Goal: Task Accomplishment & Management: Manage account settings

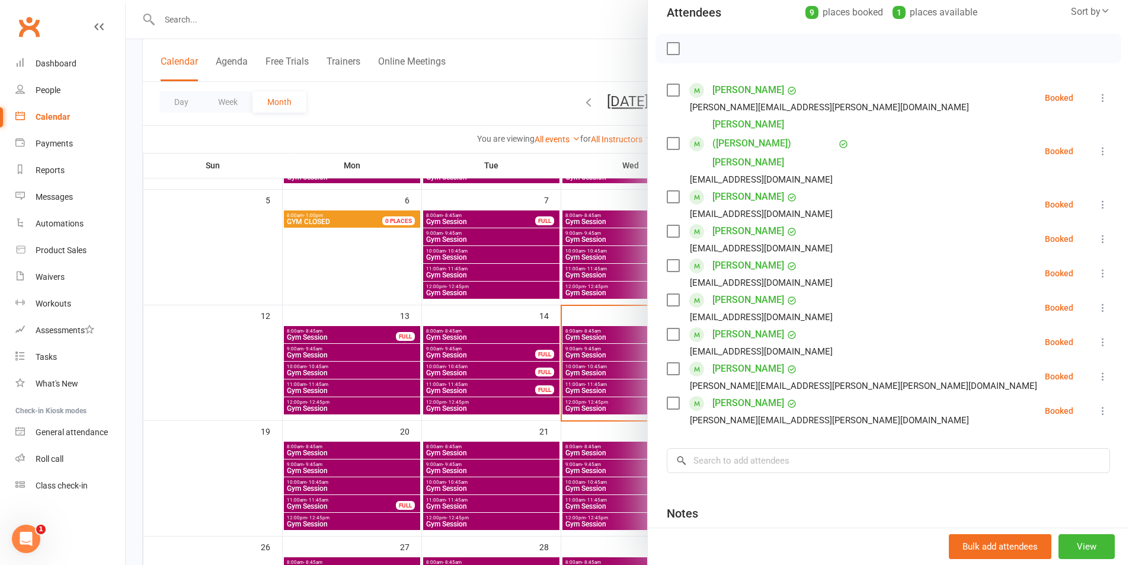
scroll to position [119, 0]
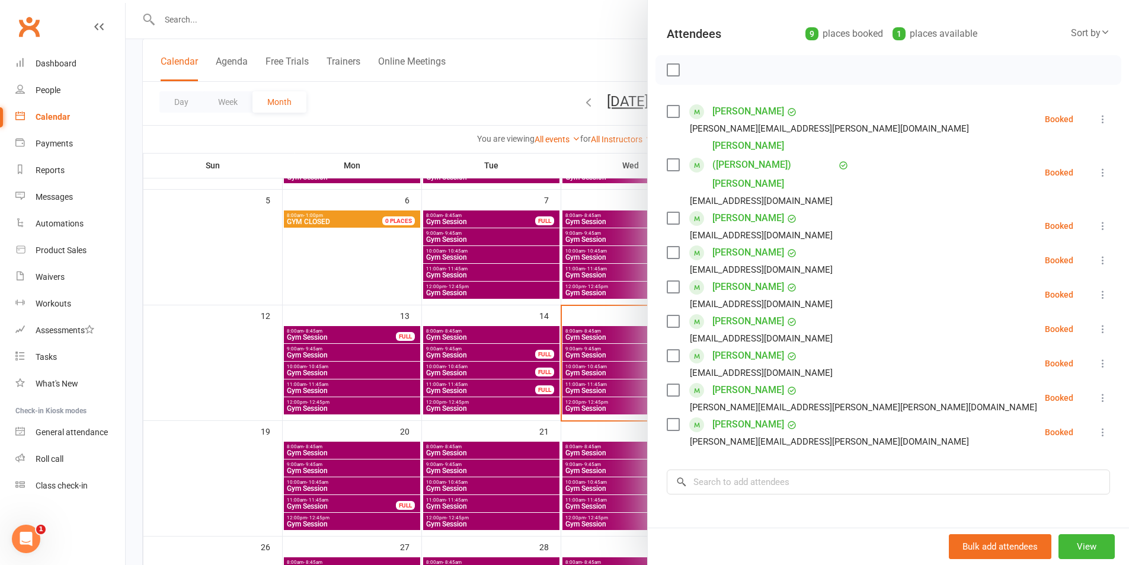
click at [1083, 381] on li "[PERSON_NAME] [PERSON_NAME][EMAIL_ADDRESS][PERSON_NAME][PERSON_NAME][DOMAIN_NAM…" at bounding box center [888, 398] width 443 height 34
drag, startPoint x: 1082, startPoint y: 356, endPoint x: 1070, endPoint y: 367, distance: 16.8
click at [1097, 392] on icon at bounding box center [1103, 398] width 12 height 12
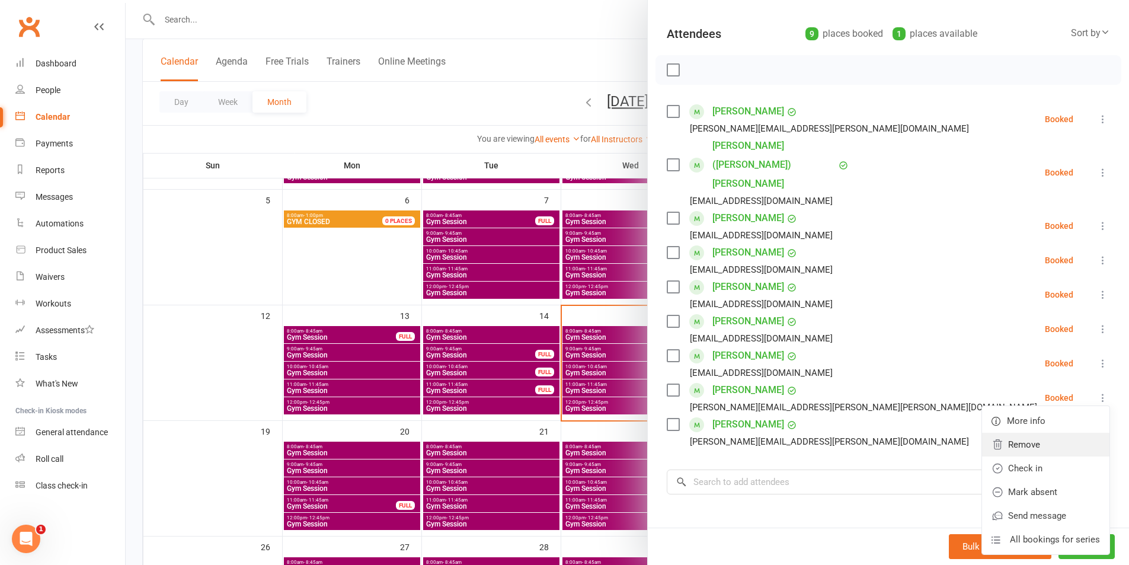
click at [1061, 433] on link "Remove" at bounding box center [1045, 445] width 127 height 24
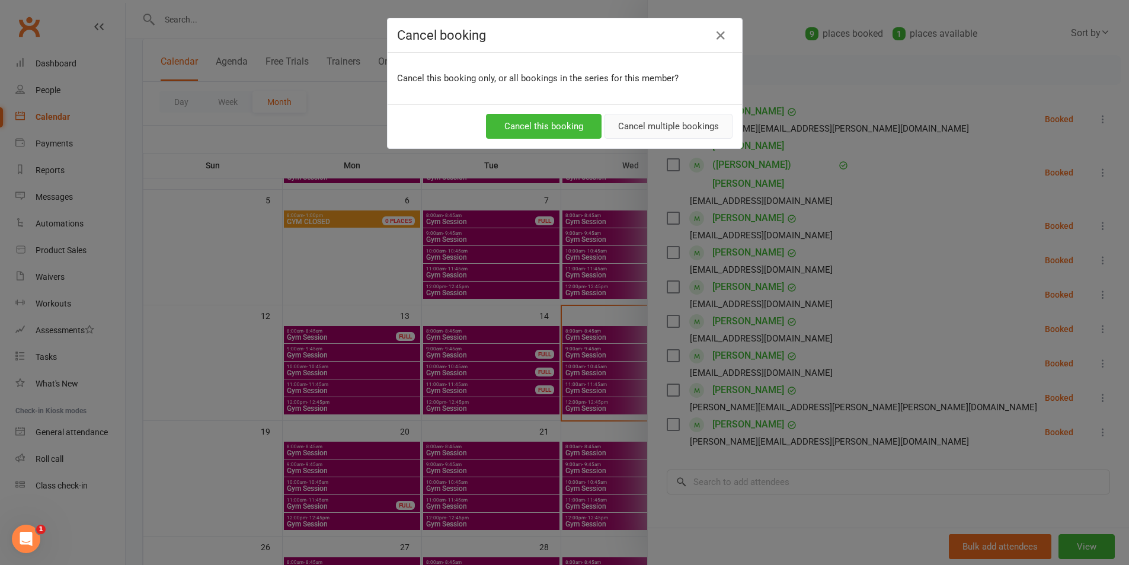
click at [663, 126] on button "Cancel multiple bookings" at bounding box center [669, 126] width 128 height 25
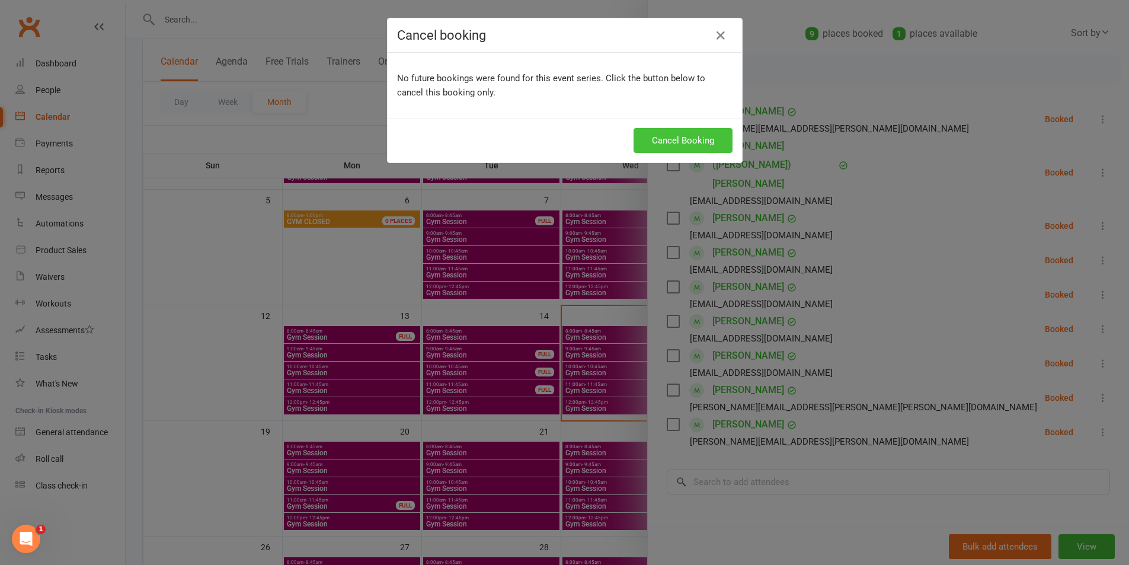
click at [668, 138] on button "Cancel Booking" at bounding box center [683, 140] width 99 height 25
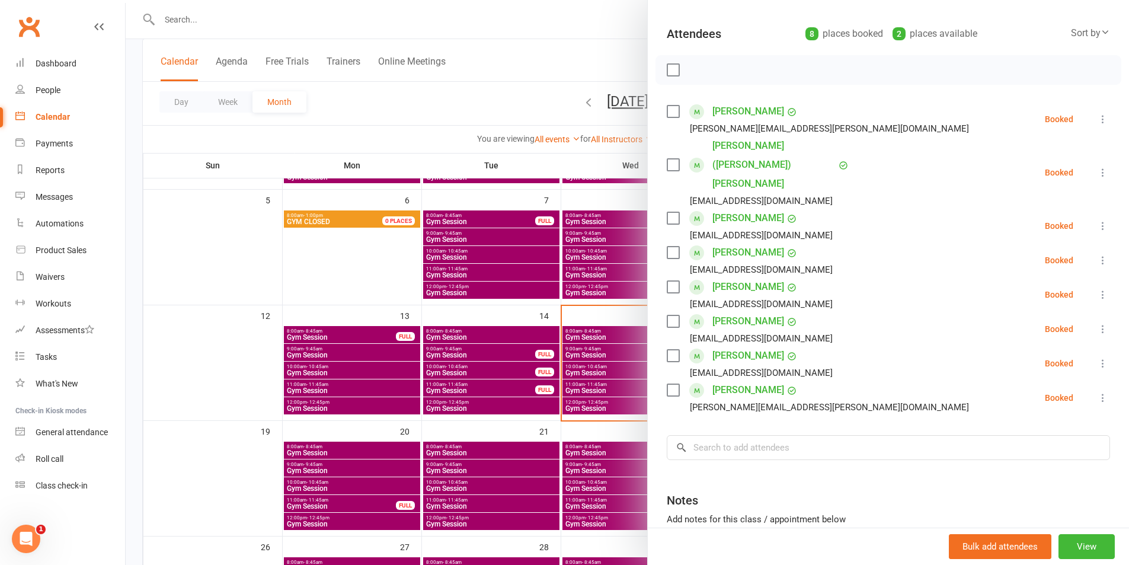
click at [1096, 356] on button at bounding box center [1103, 363] width 14 height 14
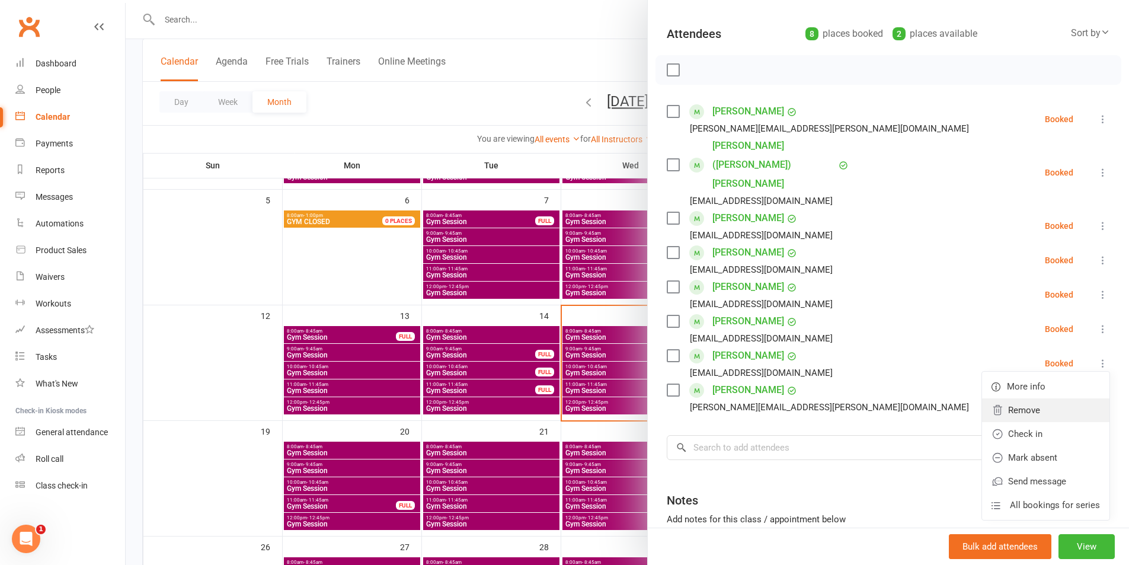
click at [1019, 398] on link "Remove" at bounding box center [1045, 410] width 127 height 24
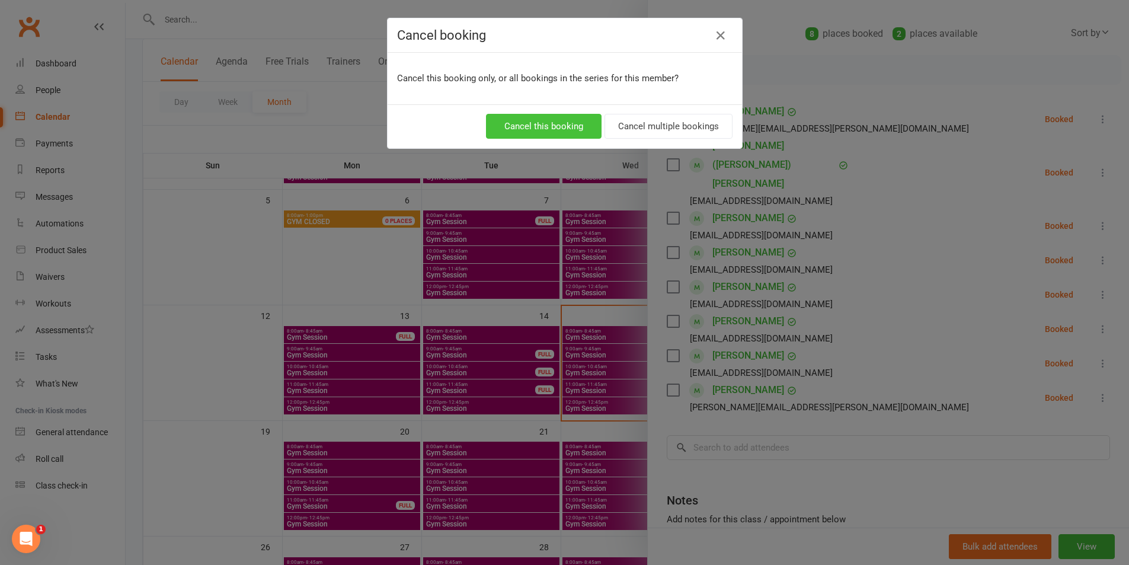
click at [551, 132] on button "Cancel this booking" at bounding box center [544, 126] width 116 height 25
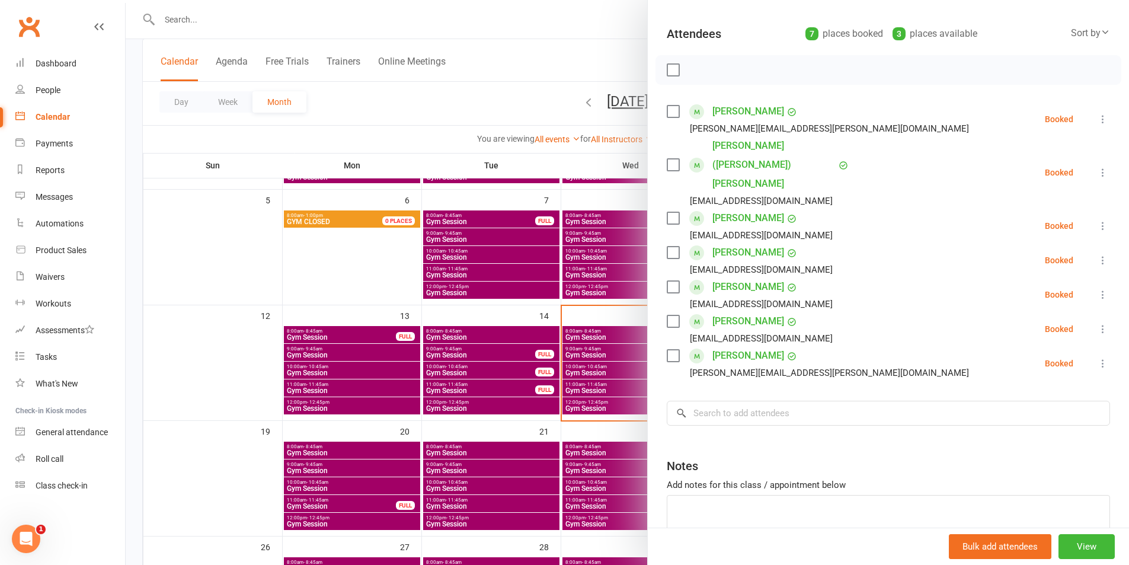
click at [583, 400] on div at bounding box center [628, 282] width 1004 height 565
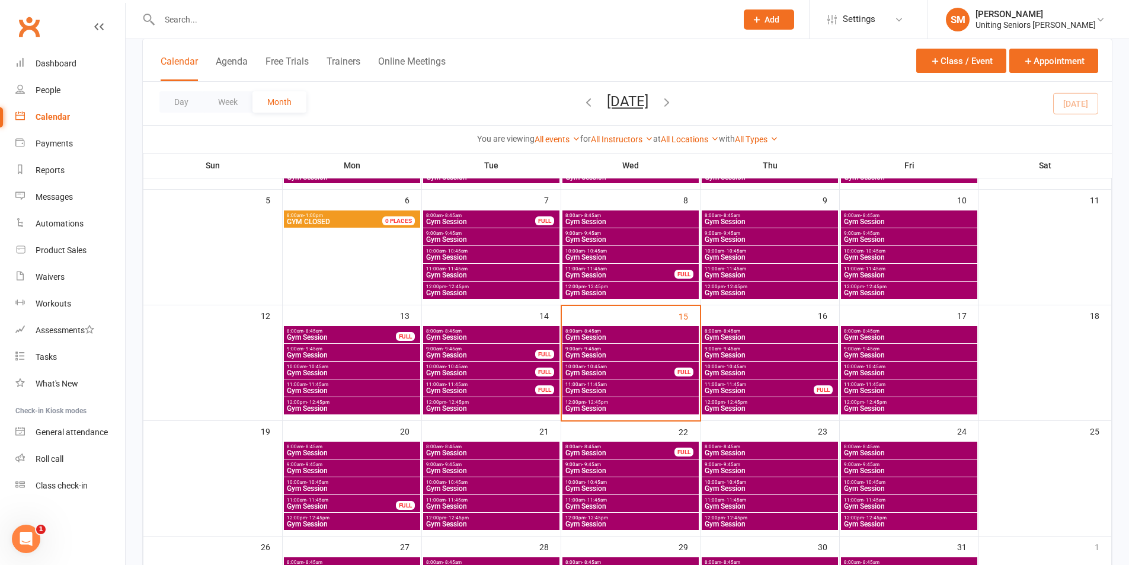
click at [611, 390] on span "Gym Session" at bounding box center [631, 390] width 132 height 7
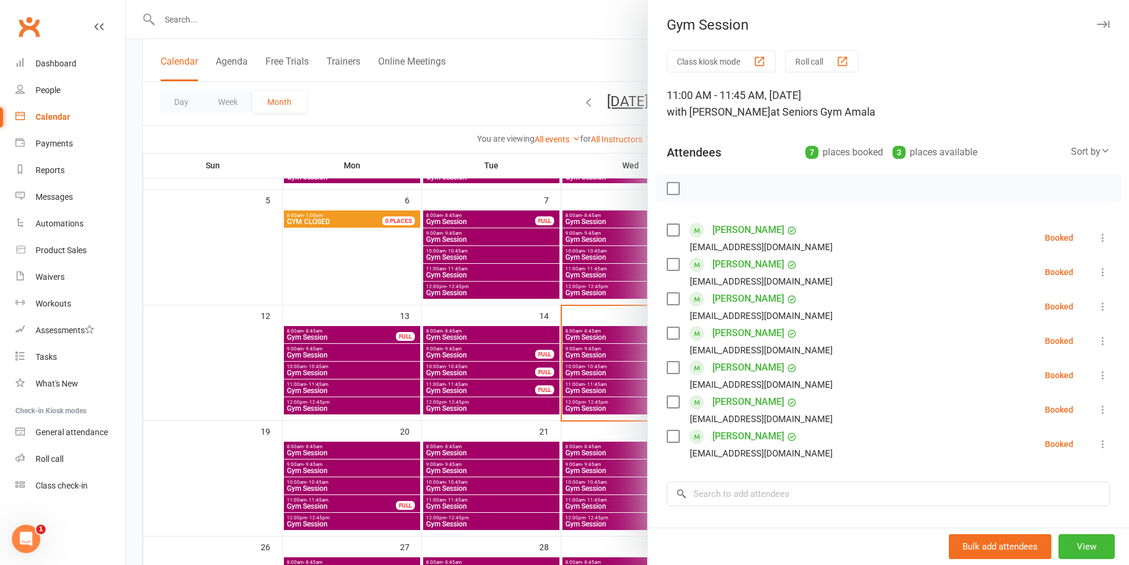
click at [1094, 241] on div "Class kiosk mode Roll call 11:00 AM - 11:45 AM, [DATE] with [PERSON_NAME] at Se…" at bounding box center [888, 362] width 481 height 624
click at [1097, 241] on icon at bounding box center [1103, 238] width 12 height 12
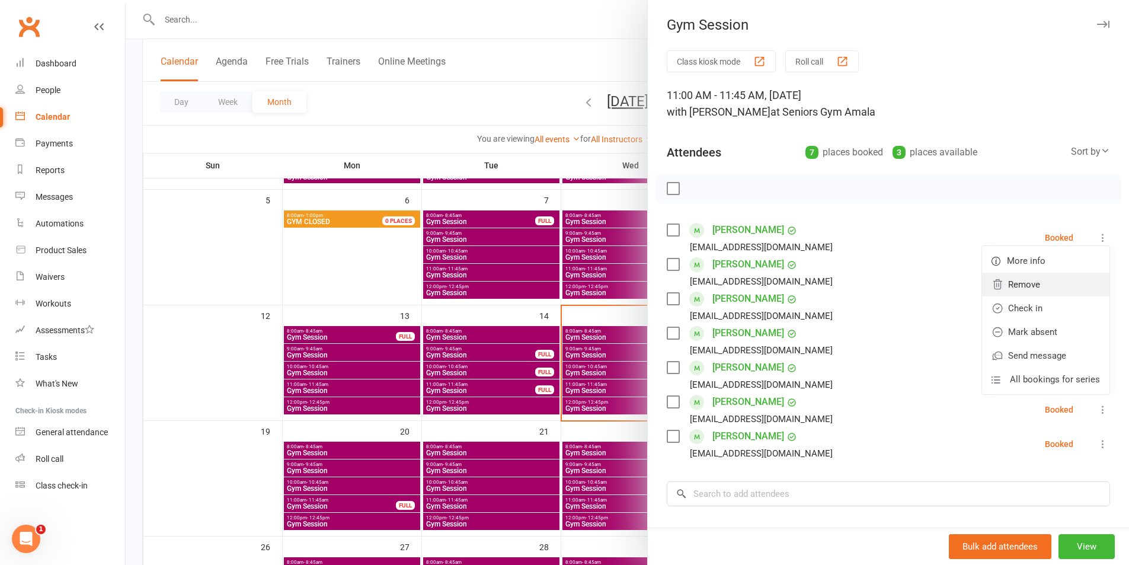
click at [1063, 284] on link "Remove" at bounding box center [1045, 285] width 127 height 24
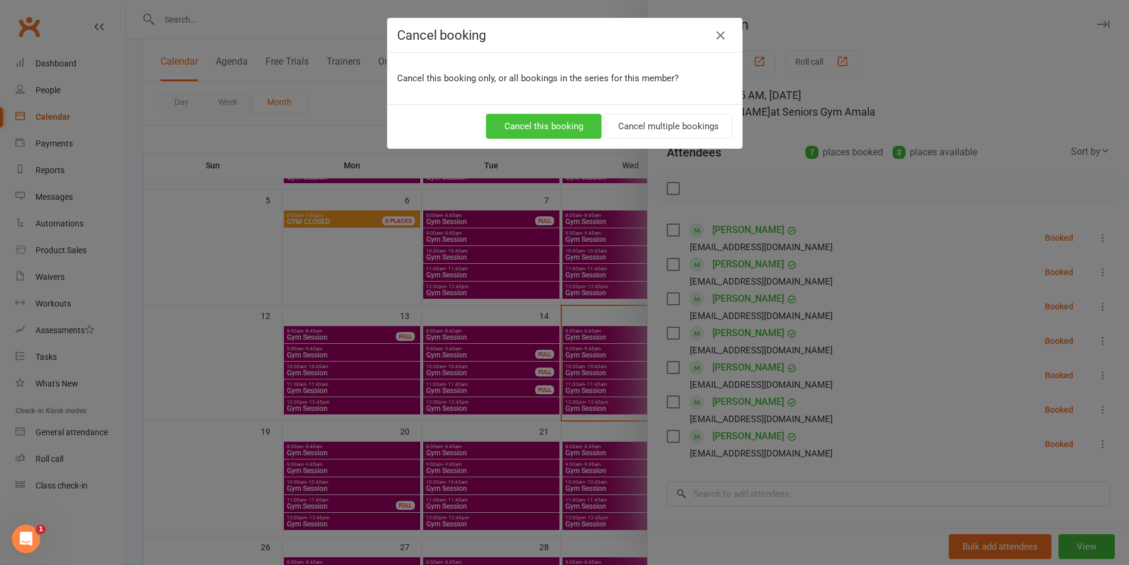
click at [548, 125] on button "Cancel this booking" at bounding box center [544, 126] width 116 height 25
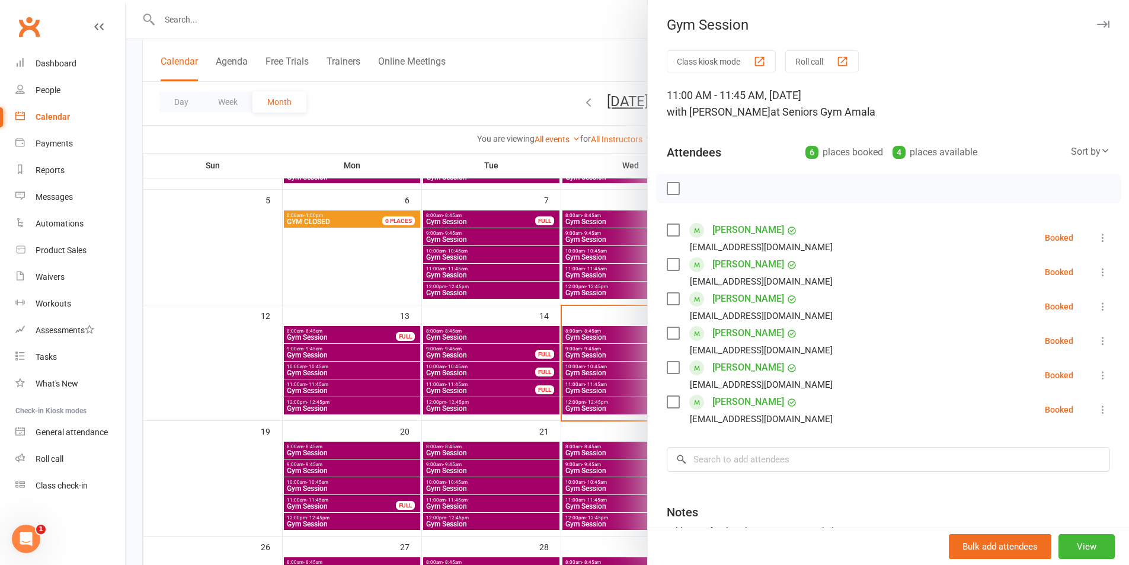
drag, startPoint x: 1086, startPoint y: 406, endPoint x: 1072, endPoint y: 409, distance: 14.0
click at [1097, 408] on icon at bounding box center [1103, 410] width 12 height 12
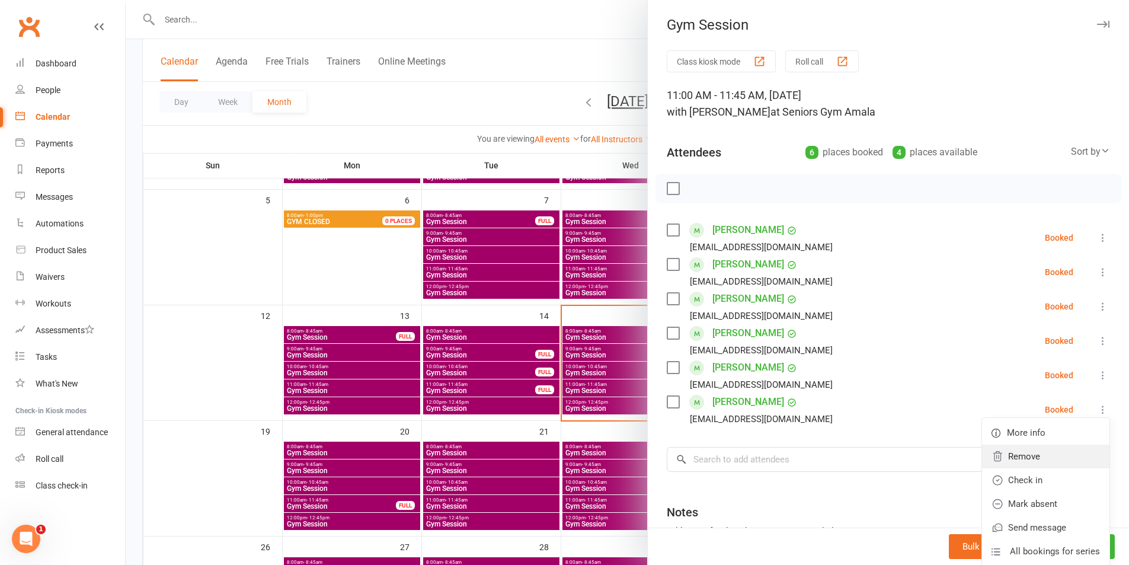
click at [1041, 449] on link "Remove" at bounding box center [1045, 457] width 127 height 24
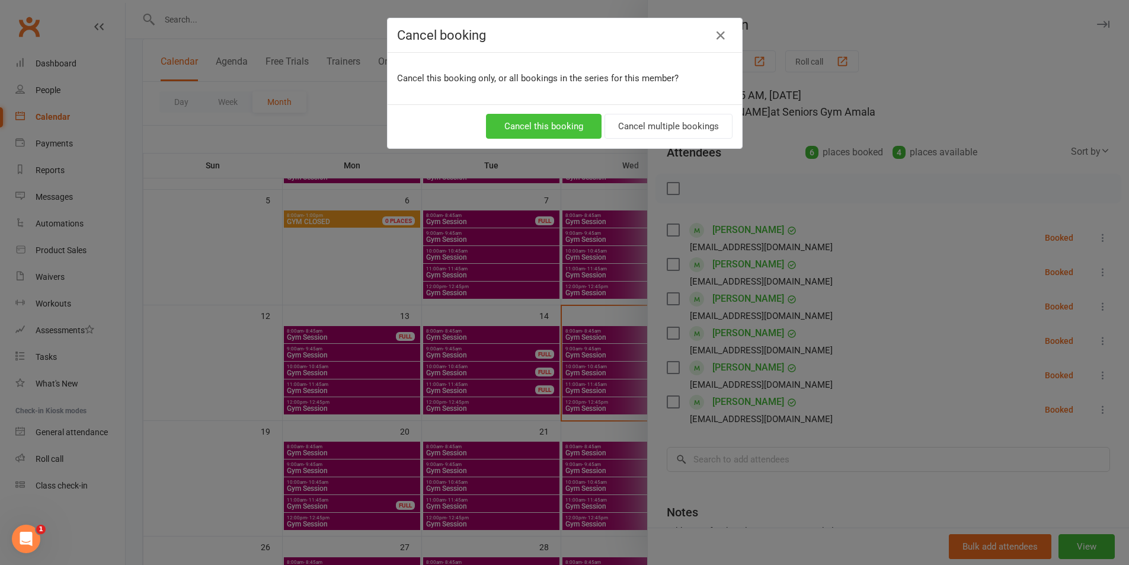
click at [548, 122] on button "Cancel this booking" at bounding box center [544, 126] width 116 height 25
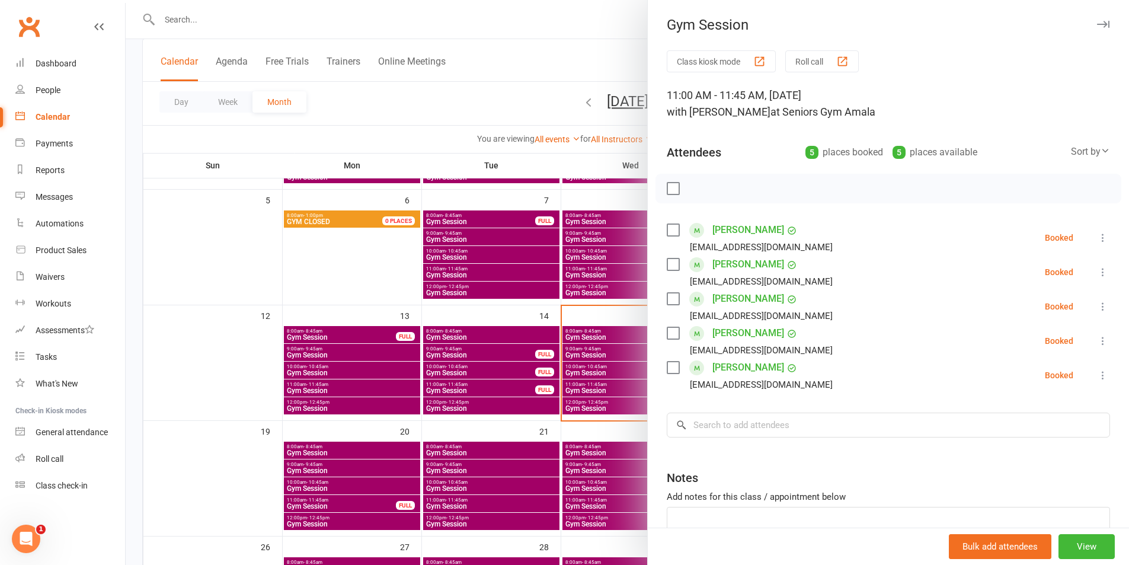
drag, startPoint x: 796, startPoint y: 460, endPoint x: 789, endPoint y: 456, distance: 8.0
click at [795, 460] on div "Class kiosk mode Roll call 11:00 AM - 11:45 AM, [DATE] with [PERSON_NAME] at Se…" at bounding box center [888, 327] width 481 height 555
click at [776, 427] on input "search" at bounding box center [888, 425] width 443 height 25
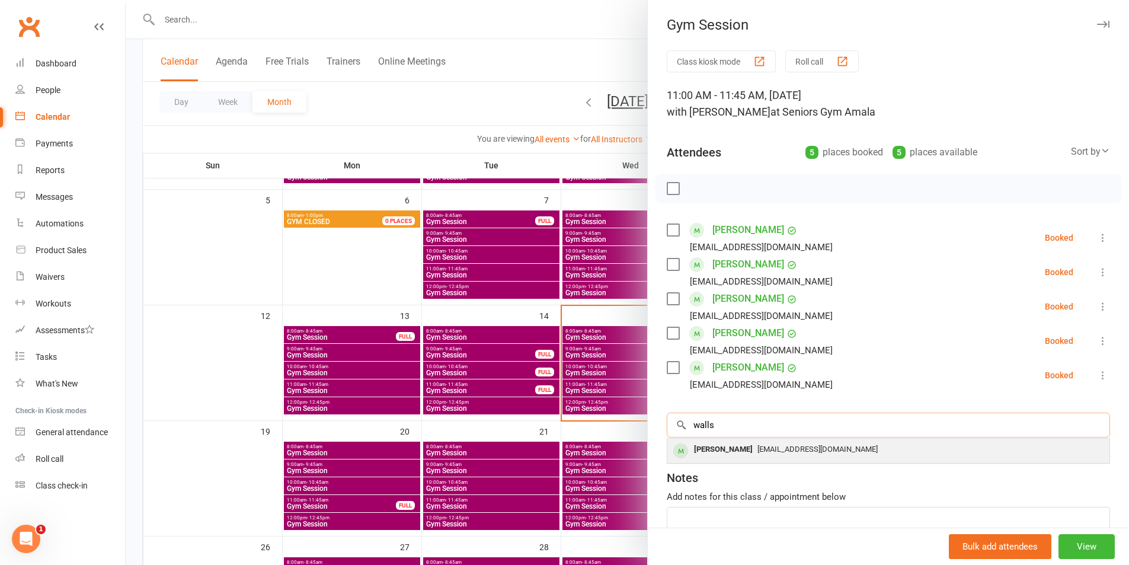
type input "walls"
click at [758, 448] on span "[EMAIL_ADDRESS][DOMAIN_NAME]" at bounding box center [818, 449] width 120 height 9
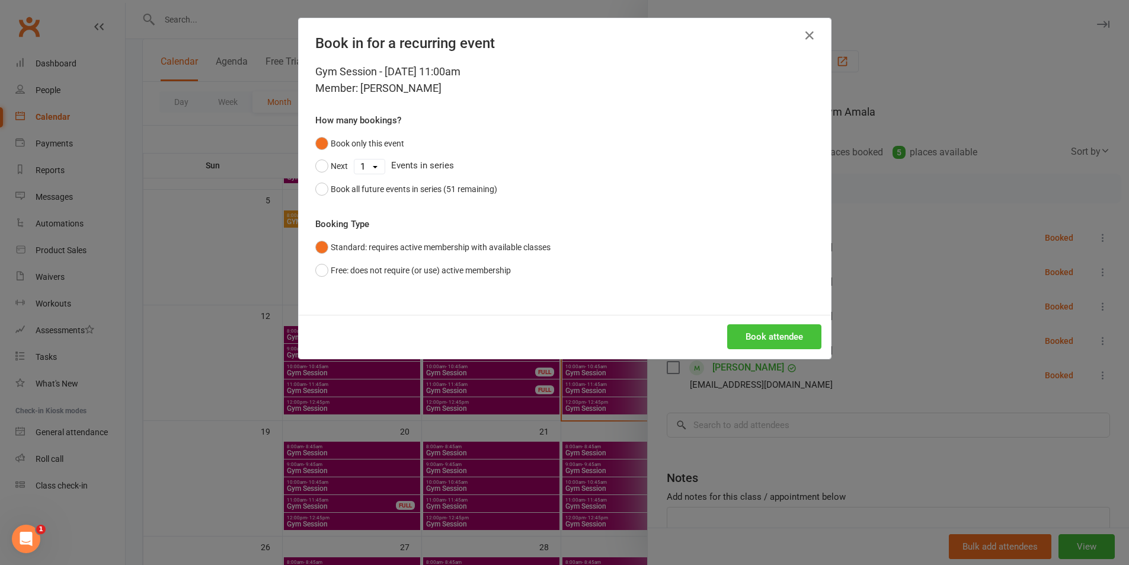
click at [750, 324] on button "Book attendee" at bounding box center [774, 336] width 94 height 25
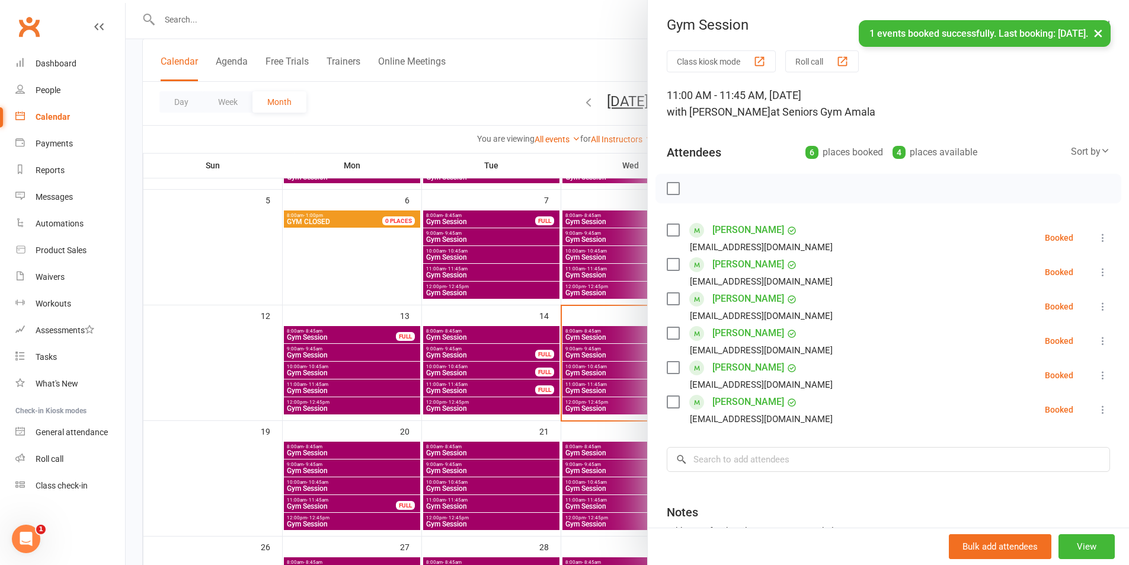
click at [1097, 377] on icon at bounding box center [1103, 375] width 12 height 12
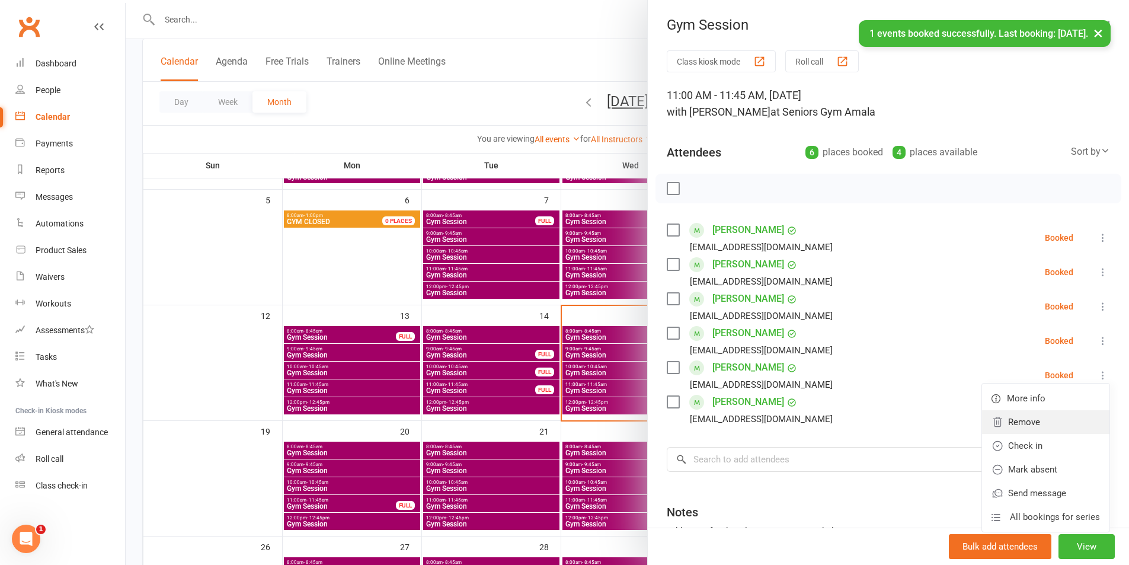
click at [1028, 423] on link "Remove" at bounding box center [1045, 422] width 127 height 24
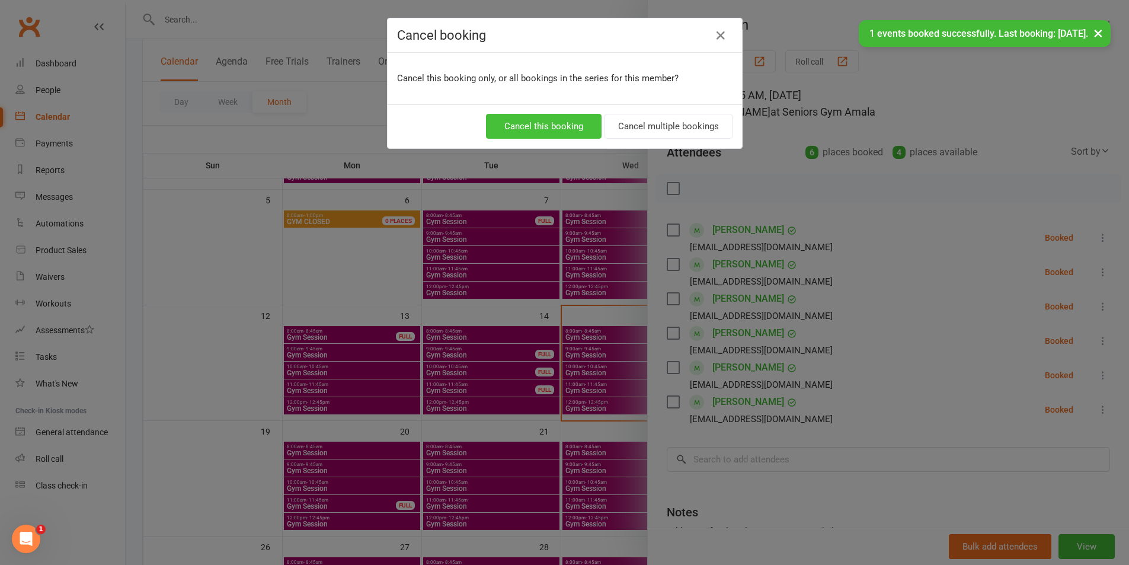
click at [579, 119] on button "Cancel this booking" at bounding box center [544, 126] width 116 height 25
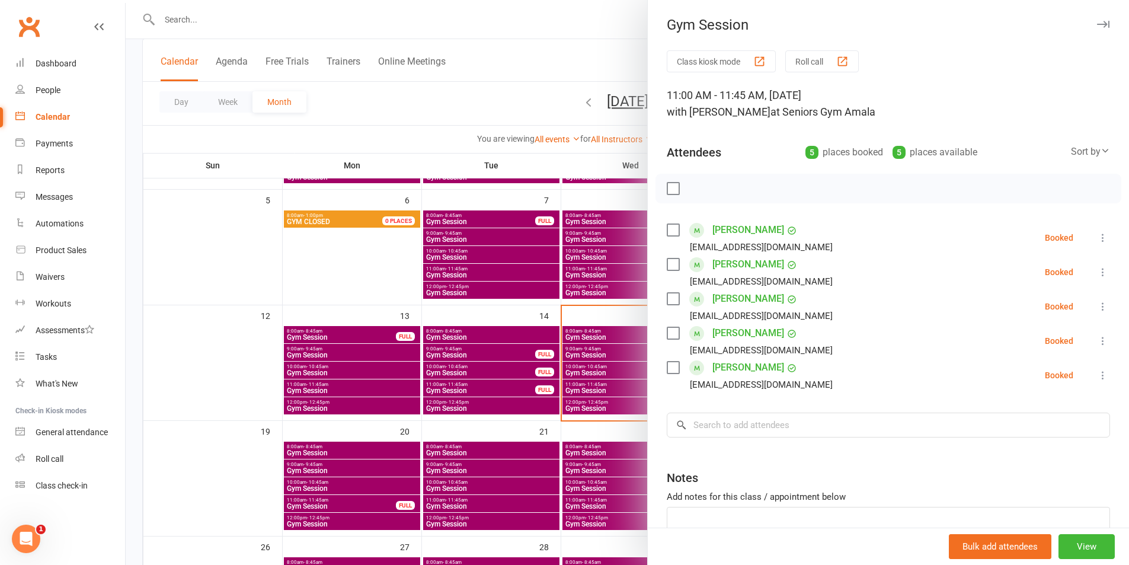
click at [559, 374] on div at bounding box center [628, 282] width 1004 height 565
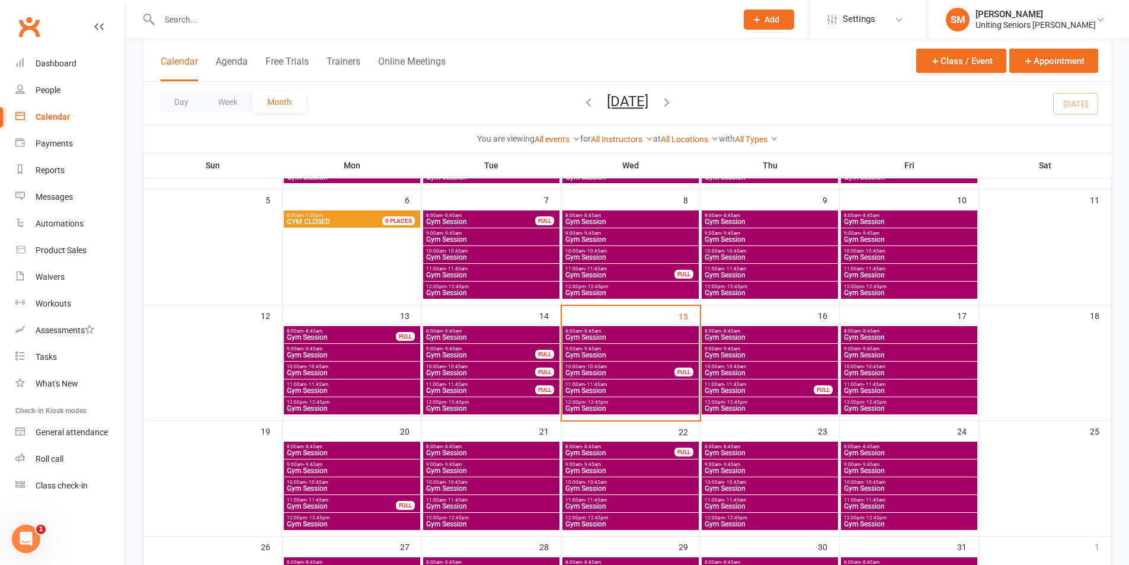
click at [589, 372] on span "Gym Session" at bounding box center [620, 372] width 110 height 7
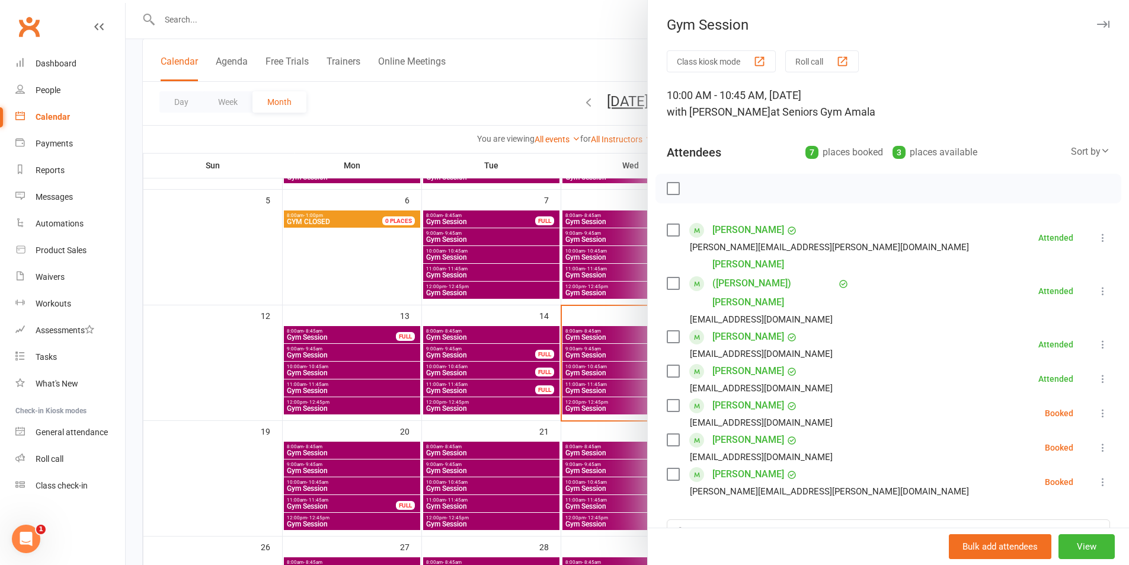
click at [1097, 476] on icon at bounding box center [1103, 482] width 12 height 12
click at [1050, 541] on link "Check in" at bounding box center [1045, 553] width 127 height 24
click at [900, 327] on li "[PERSON_NAME] [EMAIL_ADDRESS][DOMAIN_NAME] Attended More info Remove Mark absen…" at bounding box center [888, 344] width 443 height 34
click at [524, 314] on div at bounding box center [628, 282] width 1004 height 565
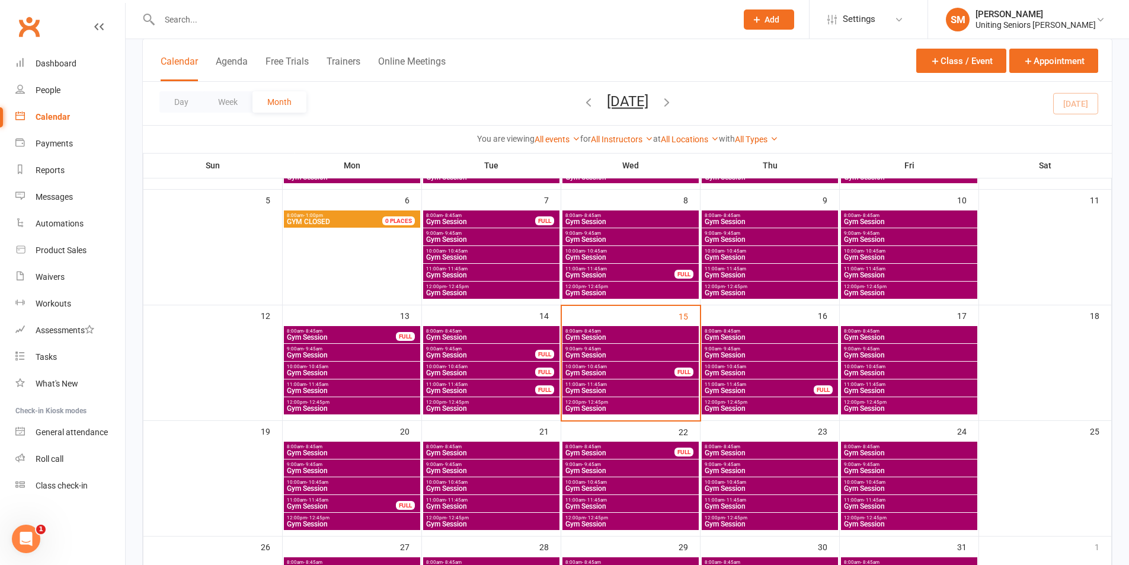
click at [181, 17] on input "text" at bounding box center [442, 19] width 573 height 17
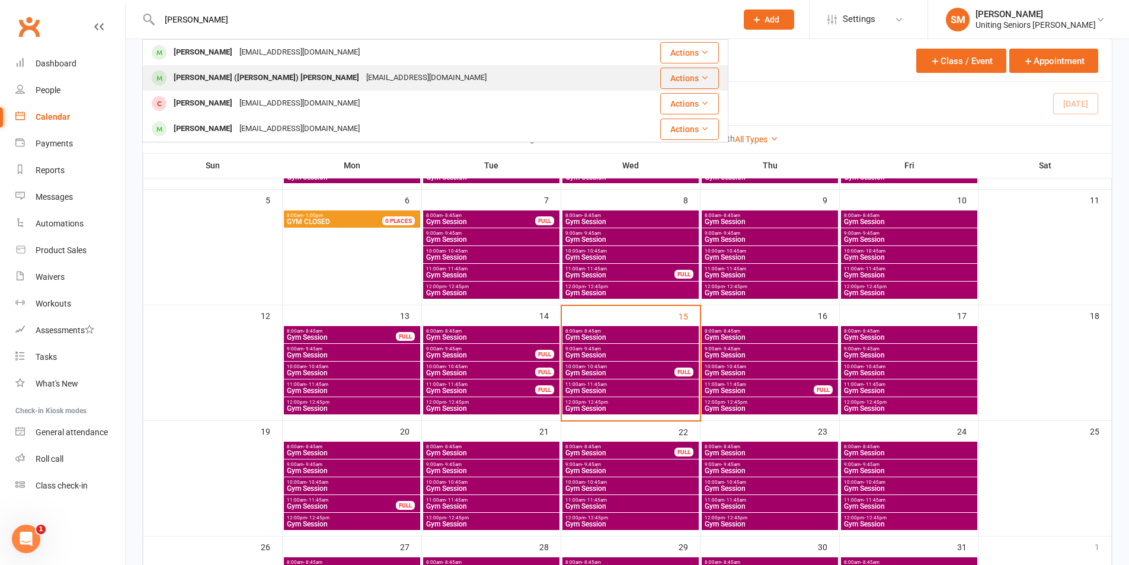
type input "[PERSON_NAME]"
click at [216, 82] on div "[PERSON_NAME] ([PERSON_NAME]) [PERSON_NAME]" at bounding box center [266, 77] width 193 height 17
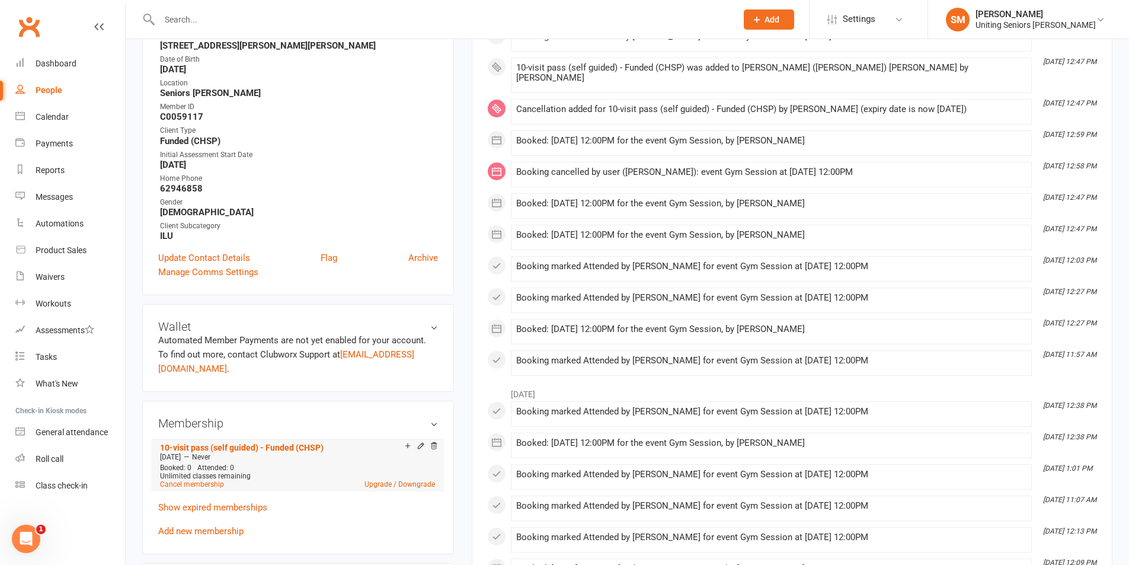
scroll to position [415, 0]
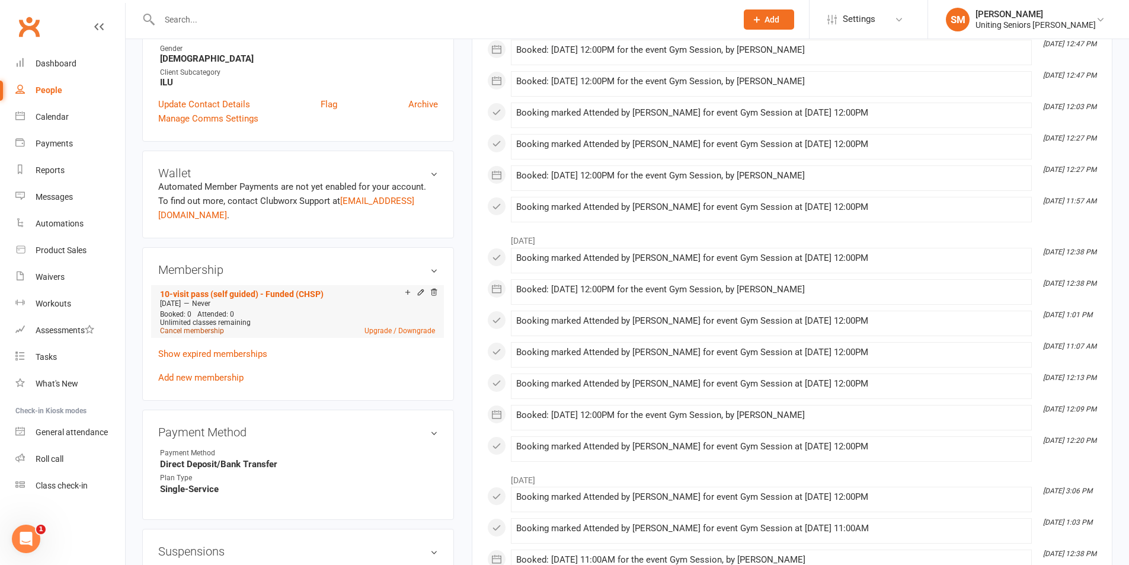
click at [193, 327] on link "Cancel membership" at bounding box center [192, 331] width 64 height 8
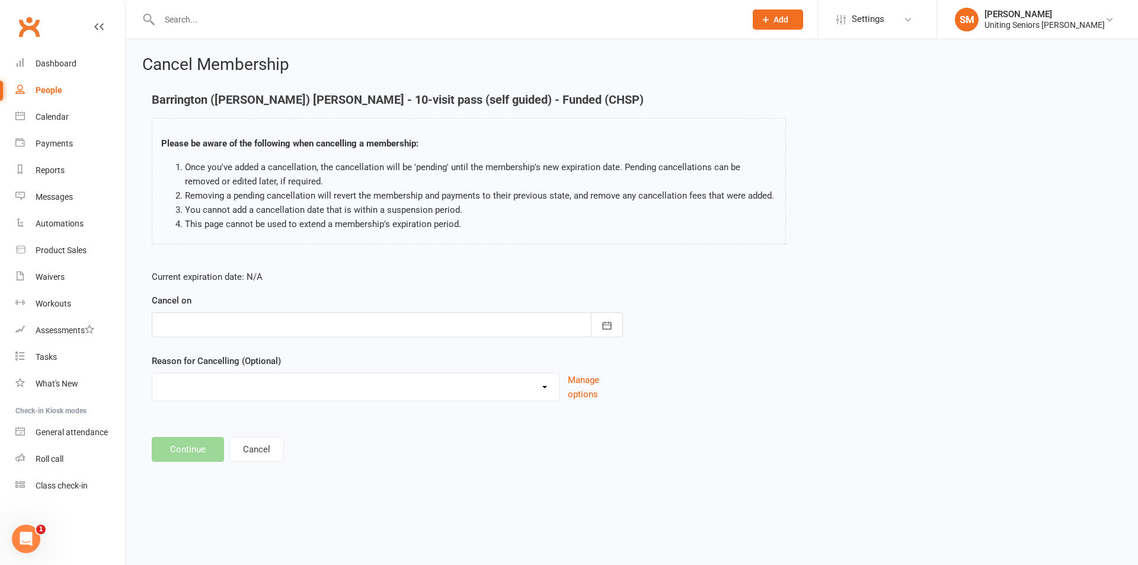
drag, startPoint x: 280, startPoint y: 327, endPoint x: 280, endPoint y: 334, distance: 7.1
click at [279, 327] on div at bounding box center [387, 324] width 471 height 25
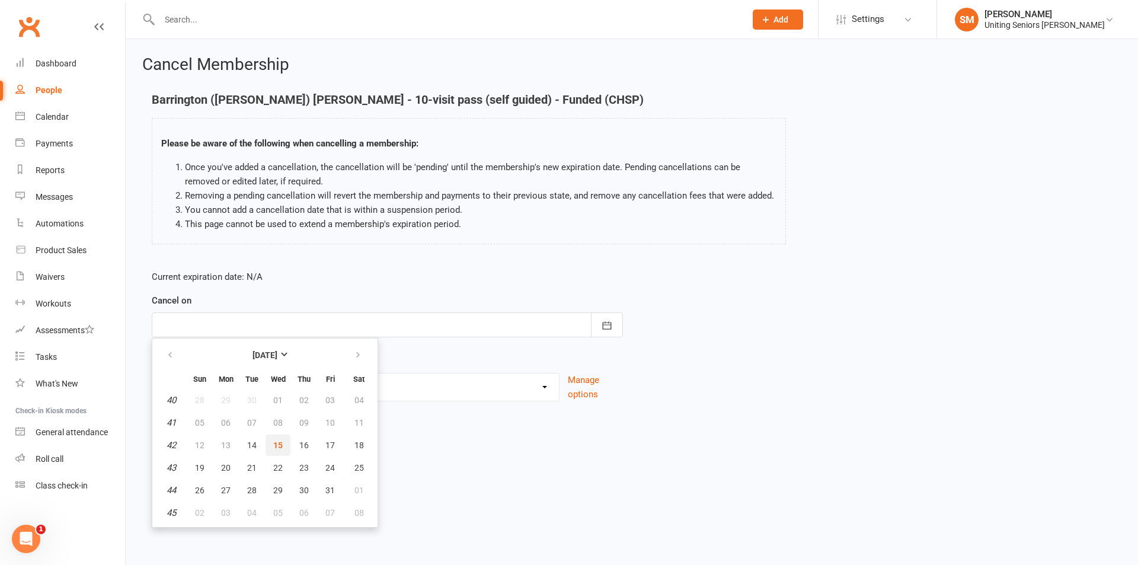
drag, startPoint x: 279, startPoint y: 443, endPoint x: 261, endPoint y: 414, distance: 33.6
click at [278, 443] on span "15" at bounding box center [277, 445] width 9 height 9
type input "[DATE]"
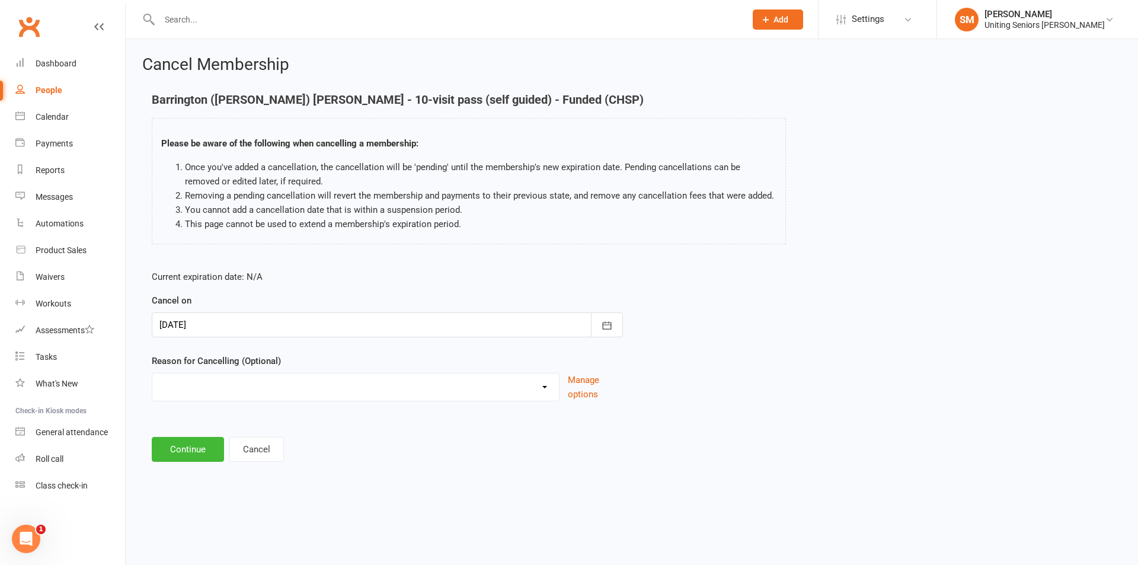
click at [257, 390] on select "Holiday Injury Other reason" at bounding box center [355, 386] width 407 height 24
select select "2"
click at [152, 374] on select "Holiday Injury Other reason" at bounding box center [355, 386] width 407 height 24
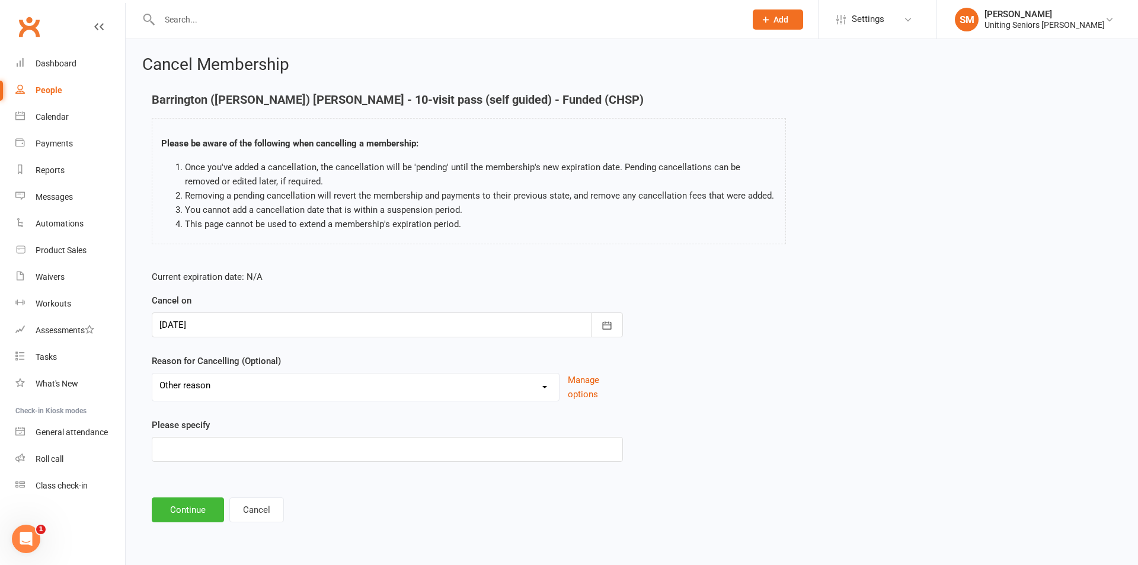
drag, startPoint x: 209, startPoint y: 436, endPoint x: 208, endPoint y: 451, distance: 14.9
click at [208, 440] on div "Please specify" at bounding box center [387, 440] width 471 height 44
click at [213, 452] on input at bounding box center [387, 449] width 471 height 25
type input "error"
click at [192, 520] on button "Continue" at bounding box center [188, 509] width 72 height 25
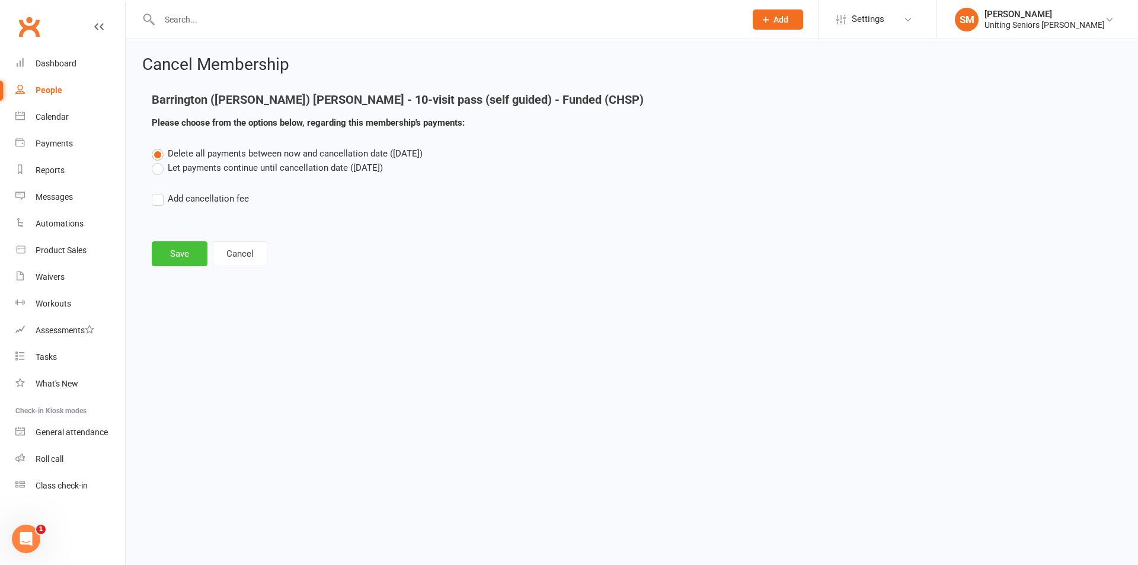
drag, startPoint x: 158, startPoint y: 226, endPoint x: 184, endPoint y: 263, distance: 45.1
click at [157, 228] on main "Barrington ([PERSON_NAME]) [PERSON_NAME] - 10-visit pass (self guided) - Funded…" at bounding box center [631, 179] width 979 height 173
click at [189, 266] on div "Cancel Membership Barrington ([PERSON_NAME]) [PERSON_NAME] - 10-visit pass (sel…" at bounding box center [632, 162] width 1013 height 246
click at [184, 261] on button "Save" at bounding box center [180, 253] width 56 height 25
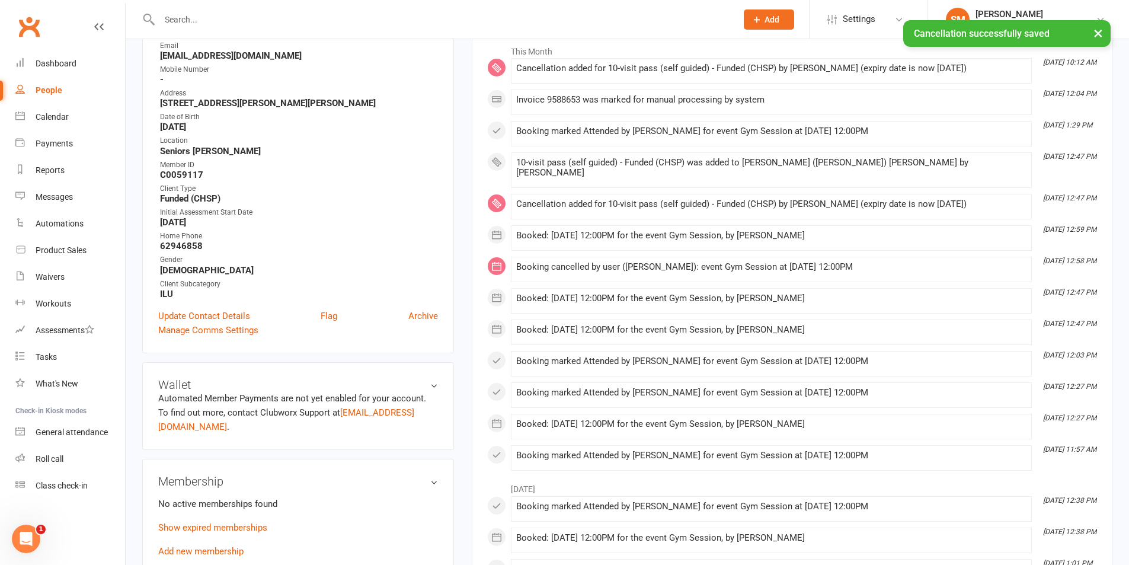
scroll to position [237, 0]
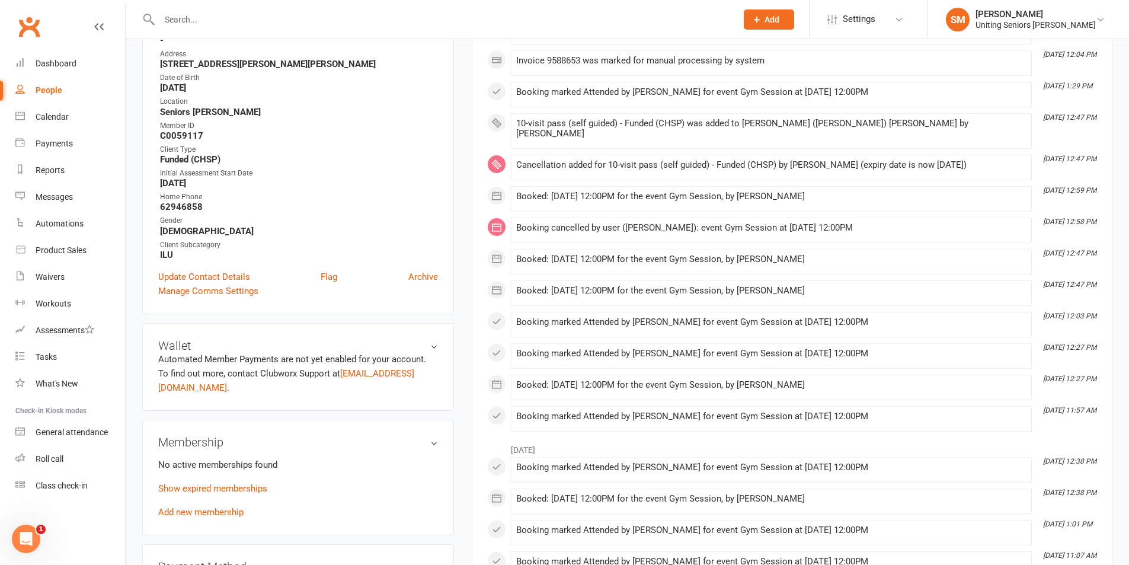
click at [237, 21] on input "text" at bounding box center [442, 19] width 573 height 17
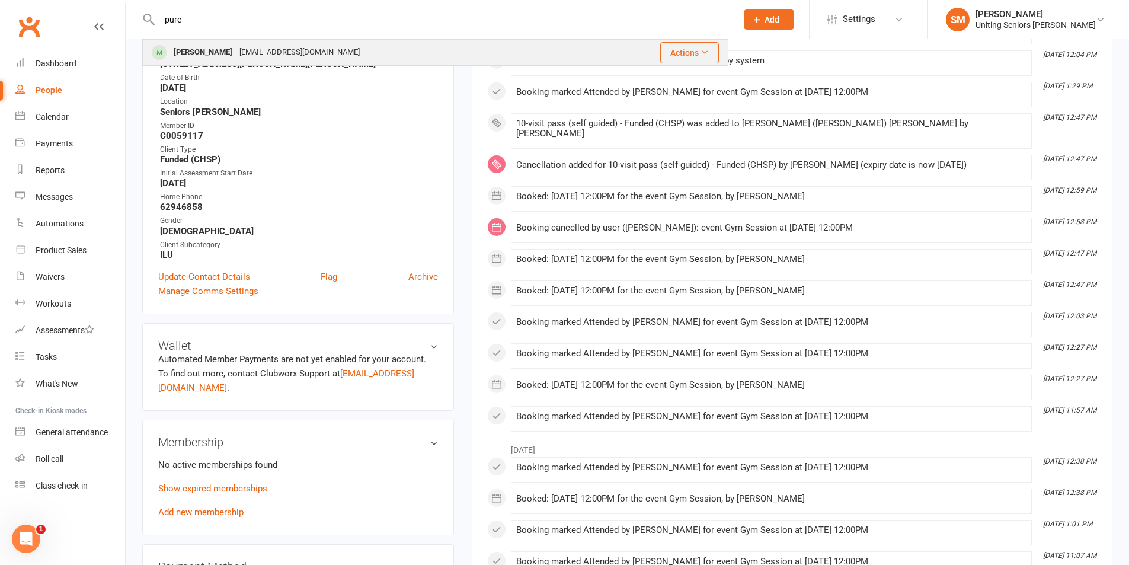
type input "pure"
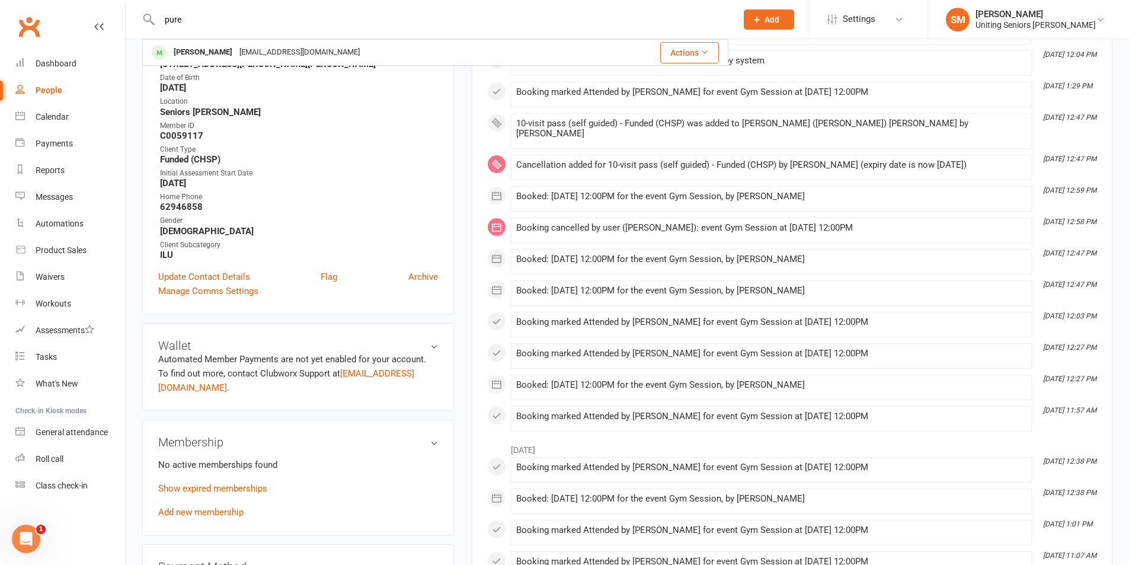
drag, startPoint x: 227, startPoint y: 45, endPoint x: 256, endPoint y: 99, distance: 61.3
click at [236, 47] on div "[EMAIL_ADDRESS][DOMAIN_NAME]" at bounding box center [299, 52] width 127 height 17
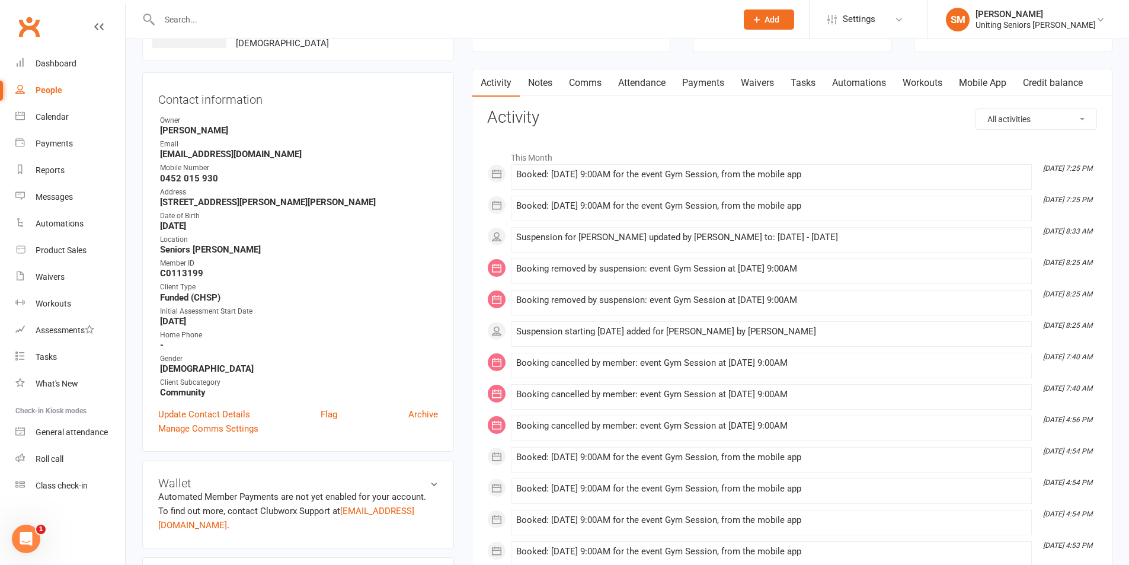
scroll to position [59, 0]
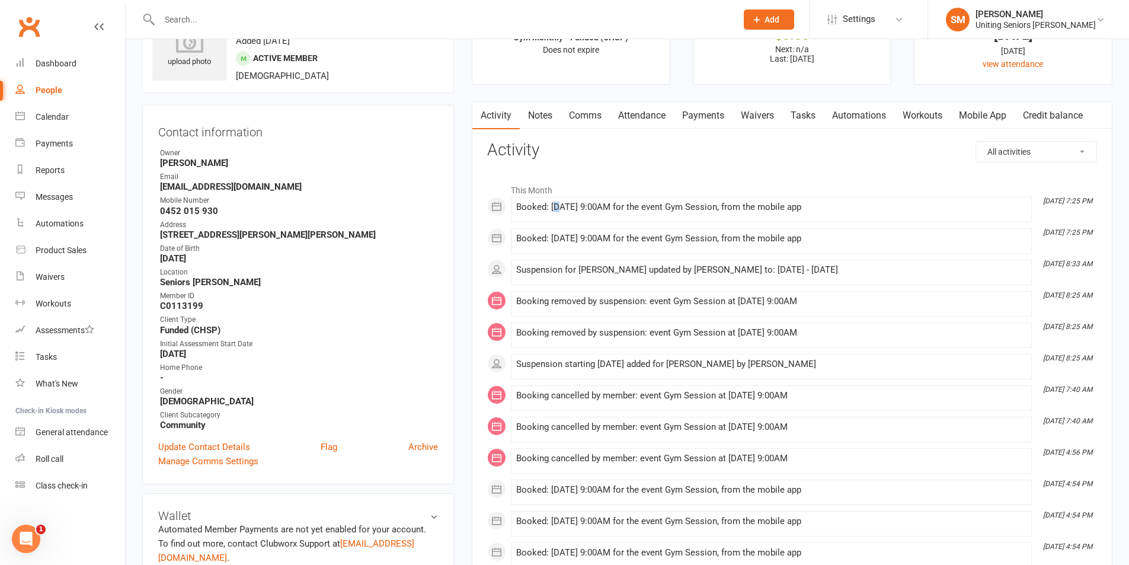
click at [557, 204] on div "Booked: [DATE] 9:00AM for the event Gym Session, from the mobile app" at bounding box center [771, 207] width 510 height 10
click at [585, 219] on li "[DATE] 7:25 PM Booked: [DATE] 9:00AM for the event Gym Session, from the mobile…" at bounding box center [771, 209] width 521 height 25
drag, startPoint x: 552, startPoint y: 238, endPoint x: 645, endPoint y: 243, distance: 93.2
click at [644, 242] on div "Booked: [DATE] 9:00AM for the event Gym Session, from the mobile app" at bounding box center [771, 239] width 510 height 10
click at [623, 282] on li "[DATE] 8:33 AM Suspension for [PERSON_NAME] updated by [PERSON_NAME] to: [DATE]…" at bounding box center [771, 272] width 521 height 25
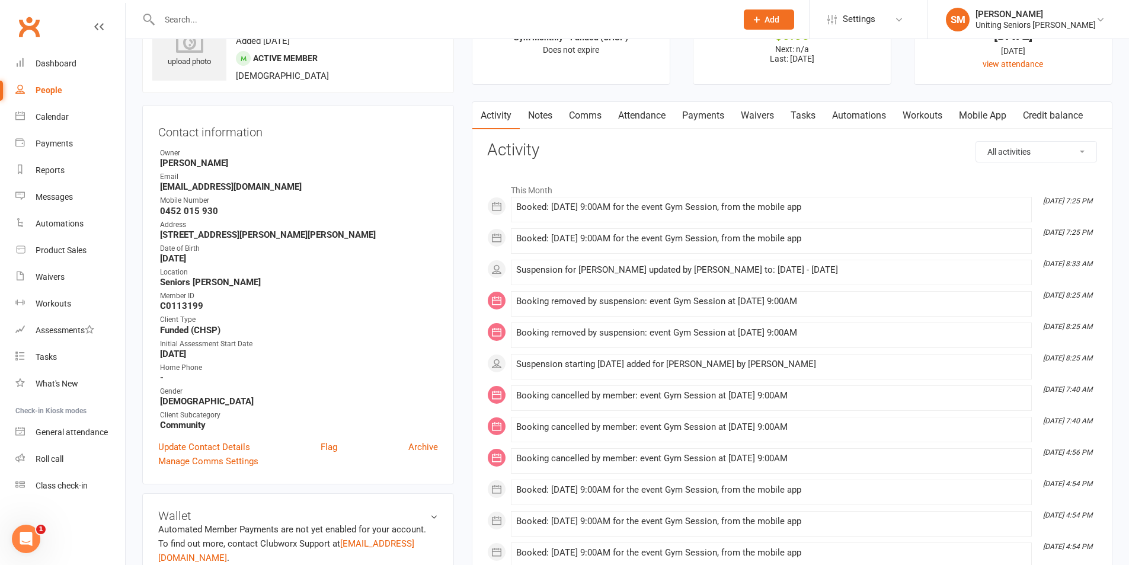
drag, startPoint x: 703, startPoint y: 267, endPoint x: 830, endPoint y: 281, distance: 128.3
click at [824, 279] on div "Suspension for [PERSON_NAME] updated by [PERSON_NAME] to: [DATE] - [DATE]" at bounding box center [771, 272] width 510 height 15
click at [845, 283] on li "[DATE] 8:33 AM Suspension for [PERSON_NAME] updated by [PERSON_NAME] to: [DATE]…" at bounding box center [771, 272] width 521 height 25
click at [71, 116] on link "Calendar" at bounding box center [70, 117] width 110 height 27
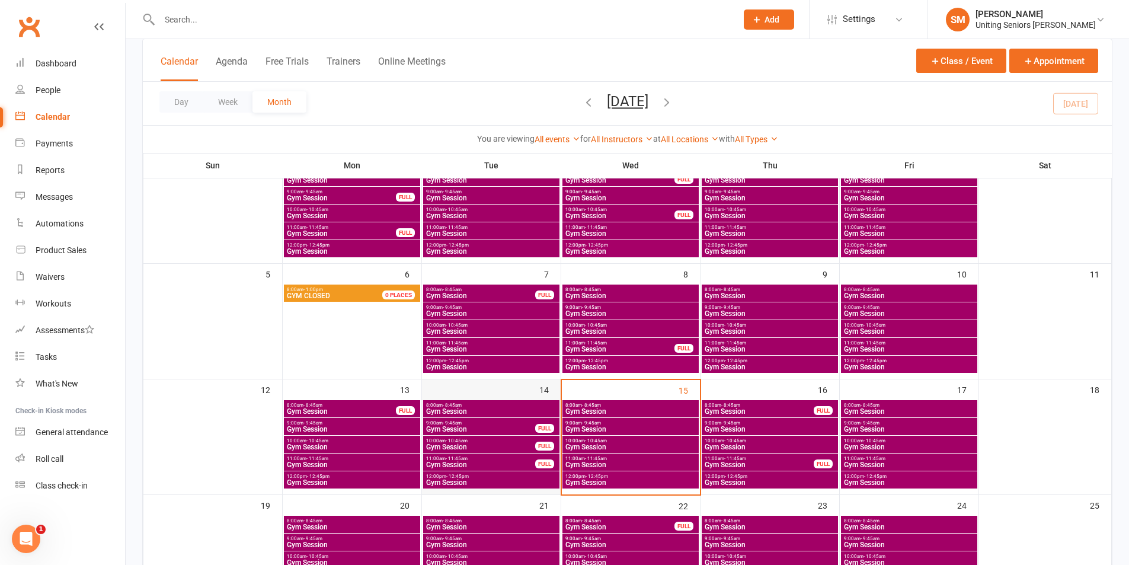
scroll to position [178, 0]
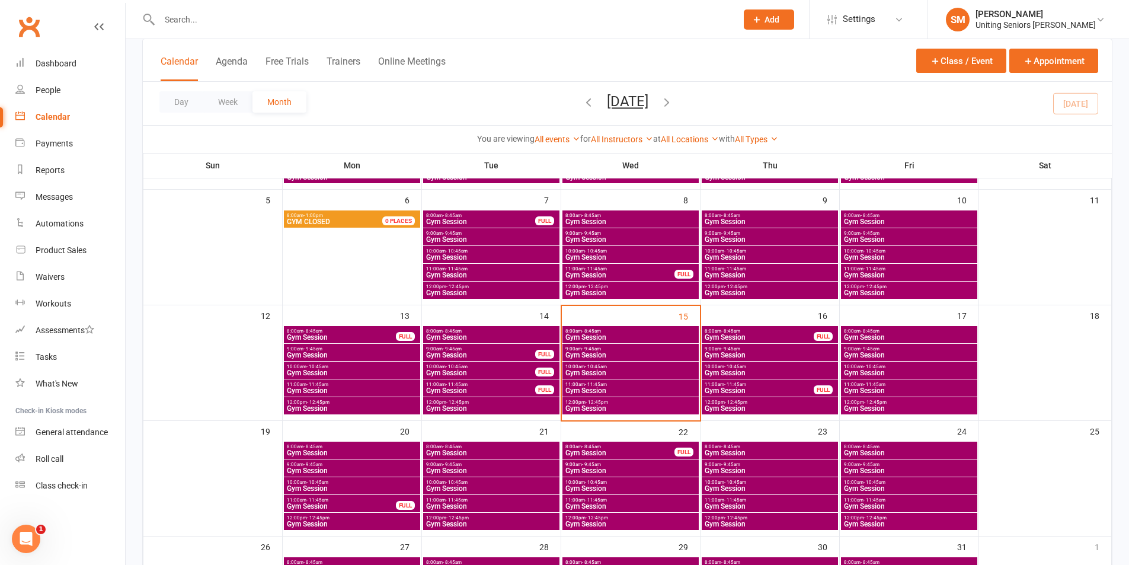
click at [639, 386] on span "11:00am - 11:45am" at bounding box center [631, 384] width 132 height 5
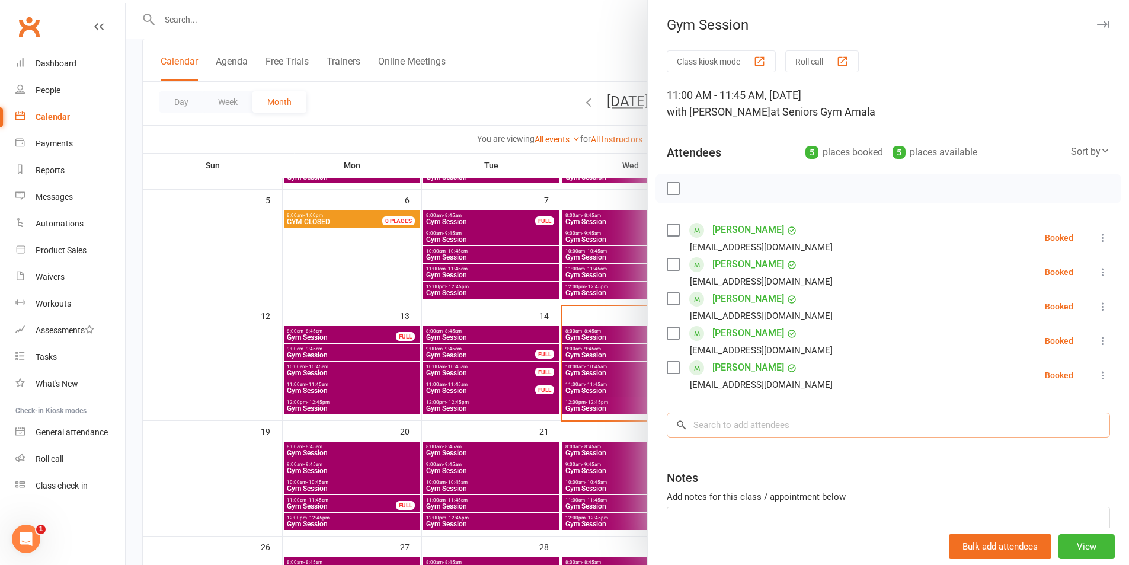
click at [806, 423] on input "search" at bounding box center [888, 425] width 443 height 25
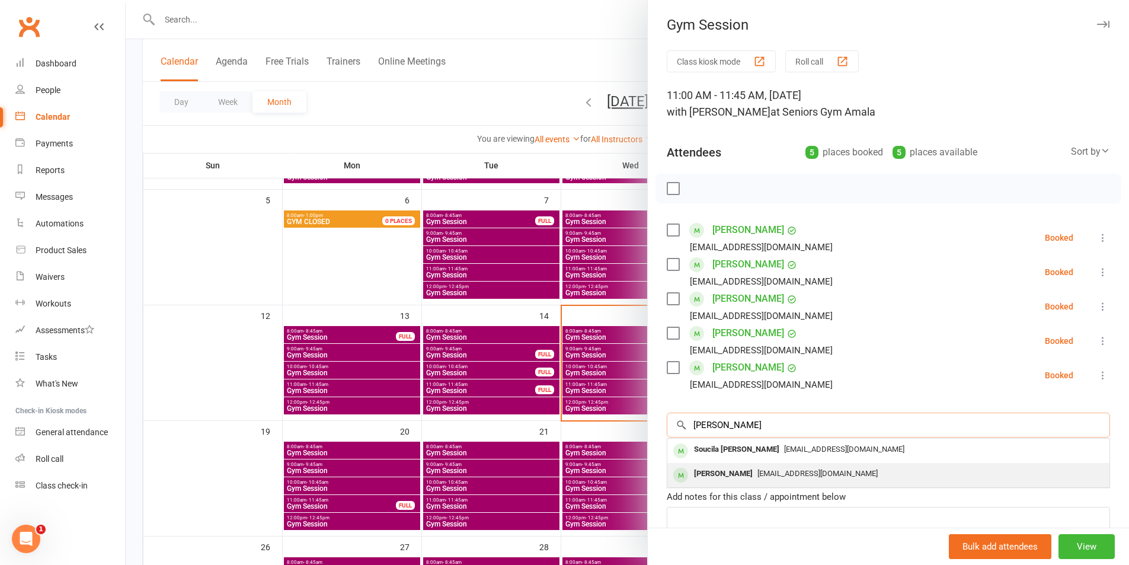
type input "[PERSON_NAME]"
click at [758, 471] on span "[EMAIL_ADDRESS][DOMAIN_NAME]" at bounding box center [818, 473] width 120 height 9
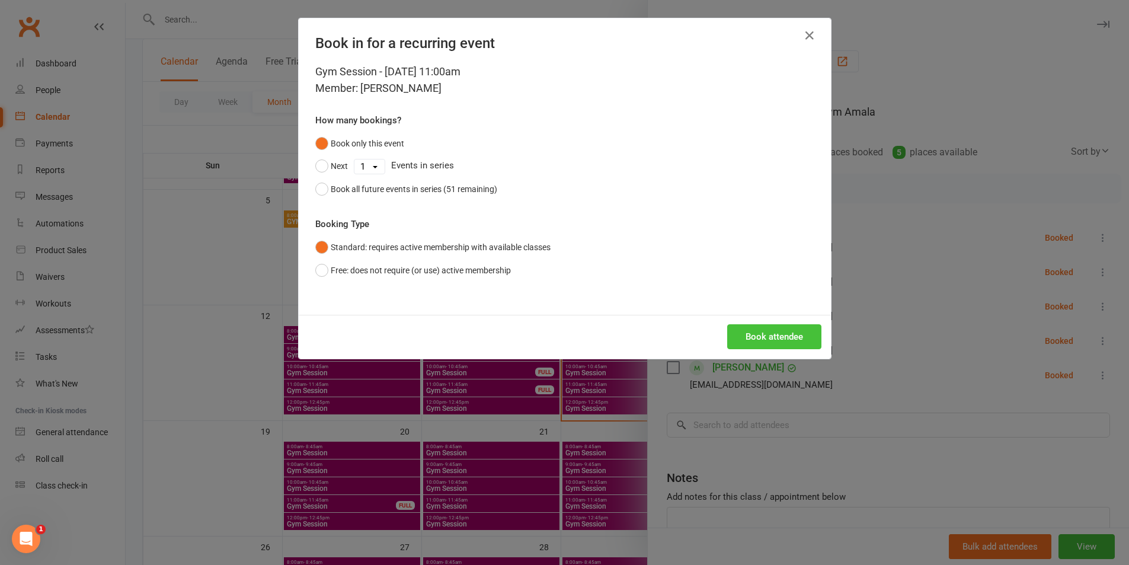
drag, startPoint x: 746, startPoint y: 342, endPoint x: 739, endPoint y: 370, distance: 29.3
click at [746, 343] on button "Book attendee" at bounding box center [774, 336] width 94 height 25
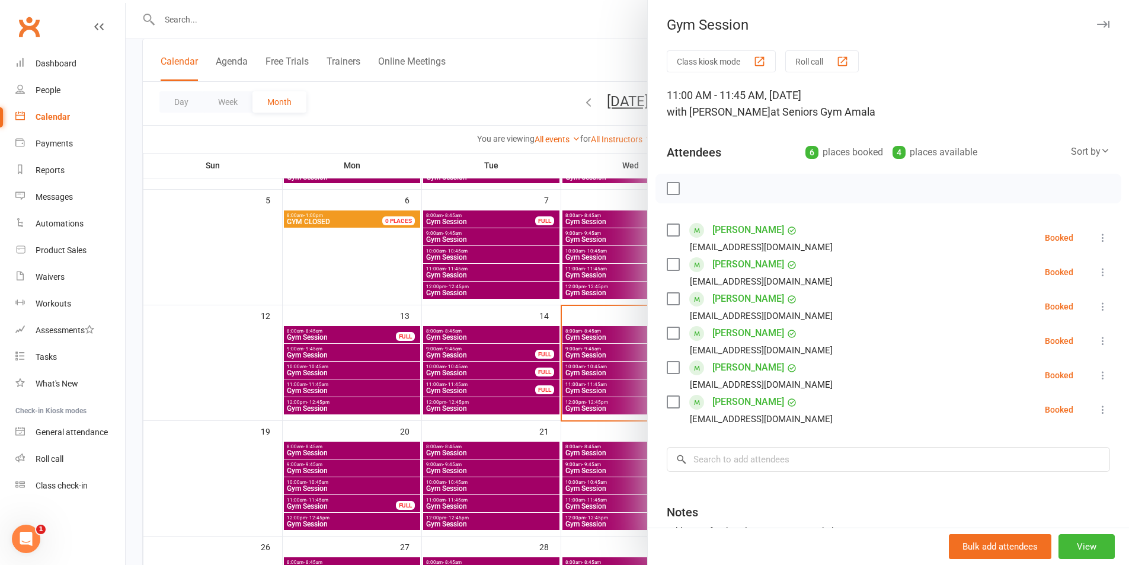
click at [176, 20] on div at bounding box center [628, 282] width 1004 height 565
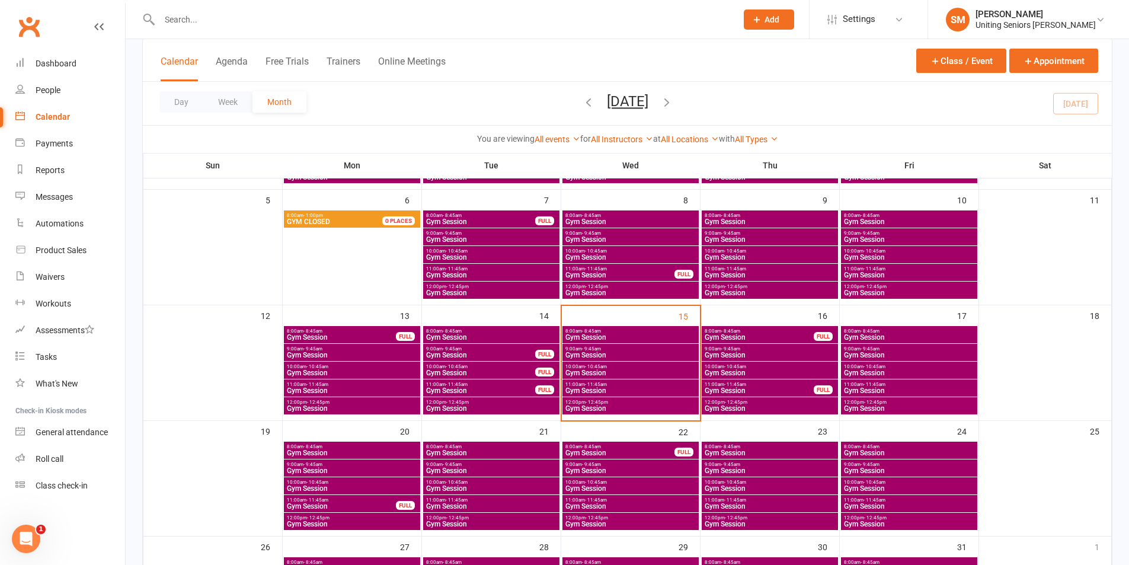
click at [179, 25] on input "text" at bounding box center [442, 19] width 573 height 17
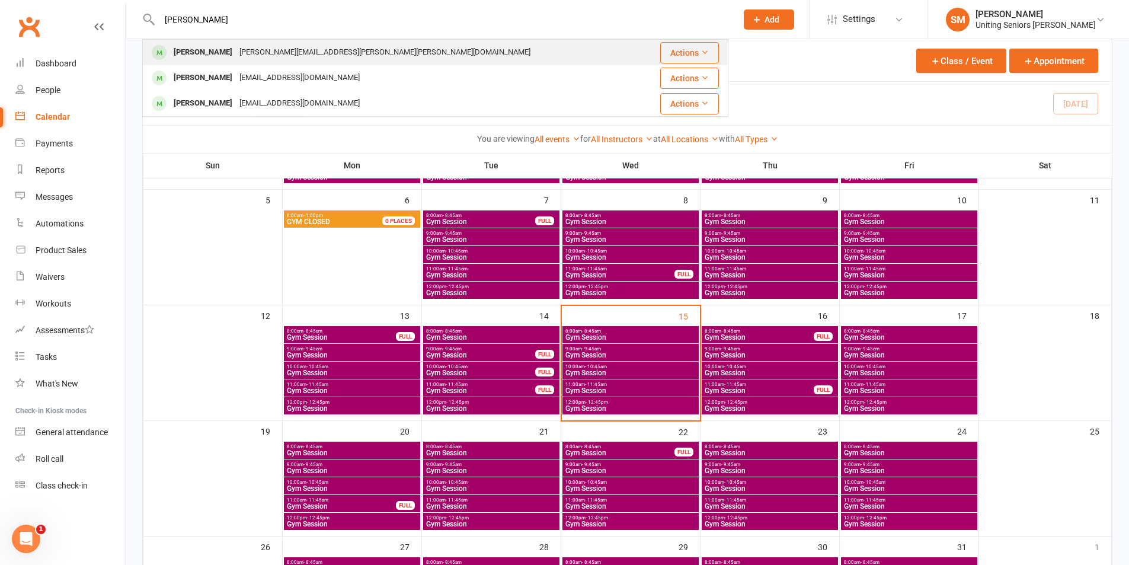
type input "[PERSON_NAME]"
click at [203, 57] on div "[PERSON_NAME]" at bounding box center [203, 52] width 66 height 17
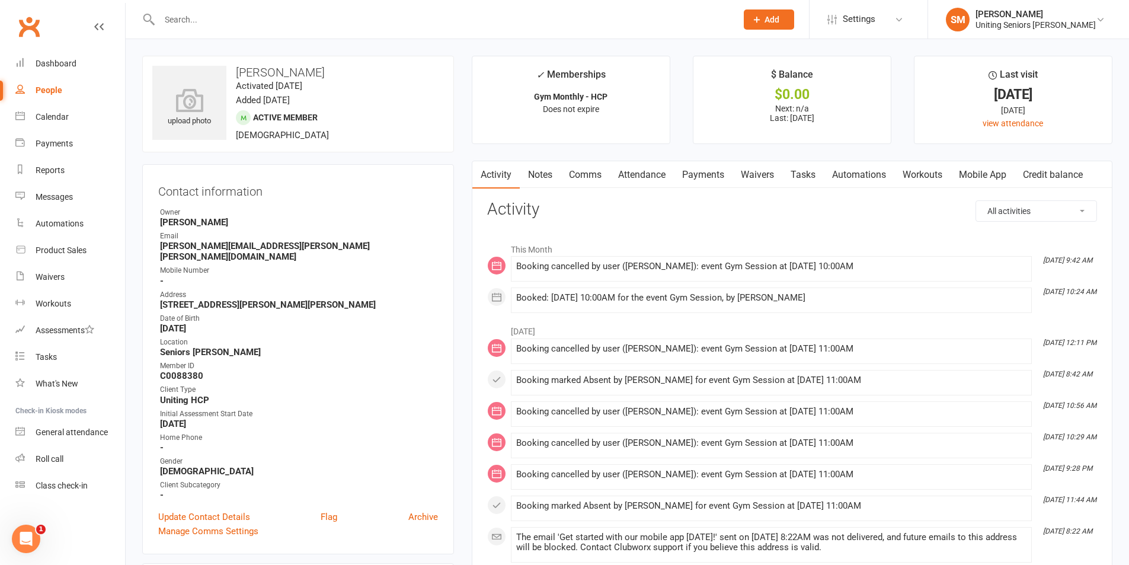
drag, startPoint x: 716, startPoint y: 302, endPoint x: 875, endPoint y: 314, distance: 158.7
click at [873, 308] on div "Booked: [DATE] 10:00AM for the event Gym Session, by [PERSON_NAME]" at bounding box center [771, 300] width 510 height 15
click at [28, 126] on link "Calendar" at bounding box center [70, 117] width 110 height 27
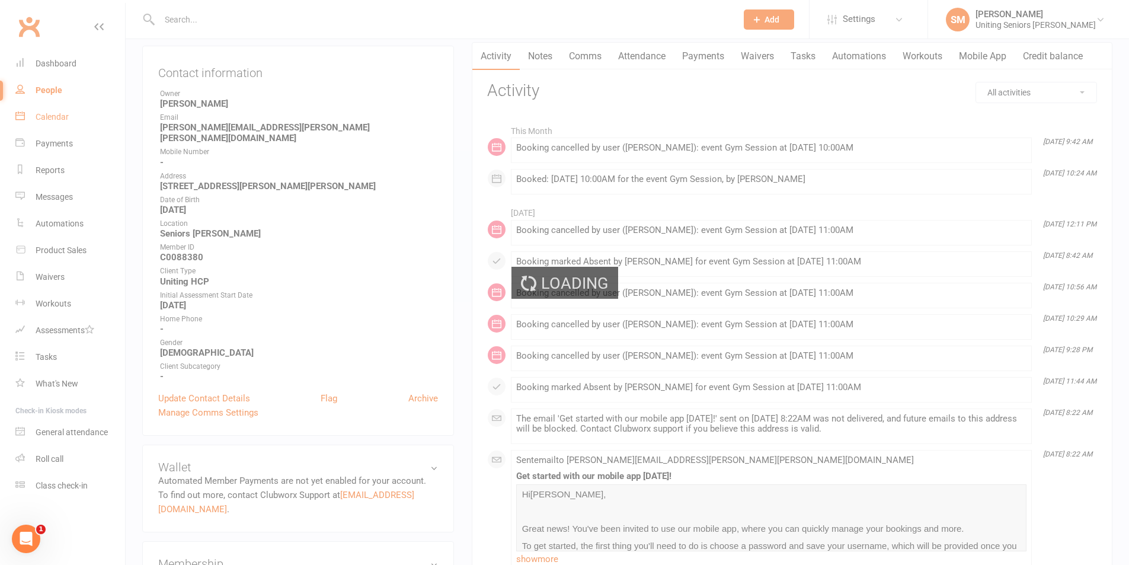
scroll to position [237, 0]
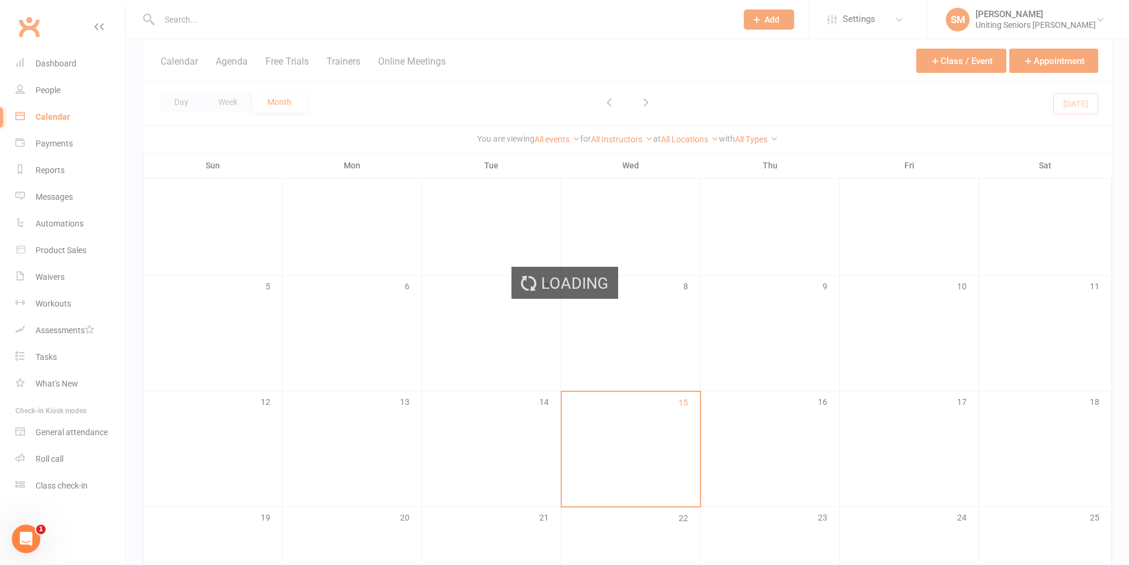
scroll to position [178, 0]
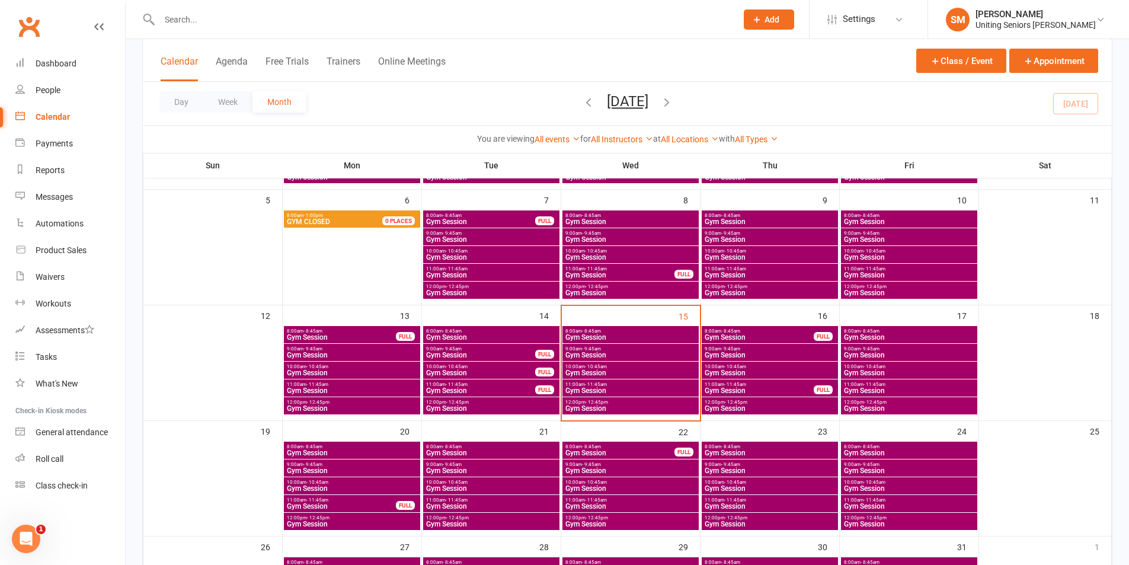
click at [586, 391] on span "Gym Session" at bounding box center [631, 390] width 132 height 7
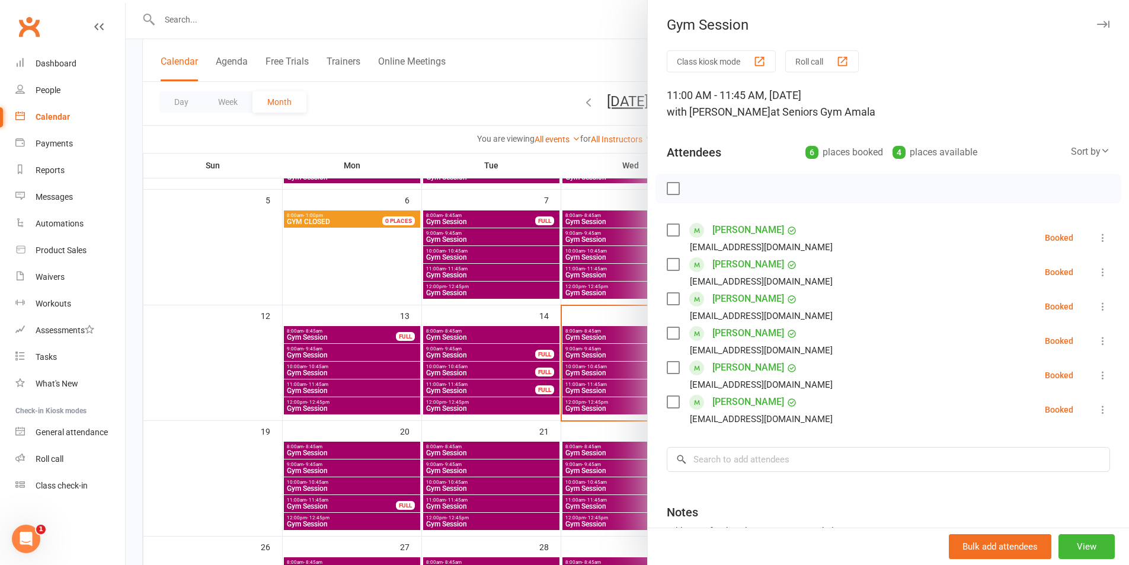
click at [883, 441] on div "Class kiosk mode Roll call 11:00 AM - 11:45 AM, [DATE] with [PERSON_NAME] at Se…" at bounding box center [888, 344] width 481 height 589
click at [1093, 411] on div "Class kiosk mode Roll call 11:00 AM - 11:45 AM, [DATE] with [PERSON_NAME] at Se…" at bounding box center [888, 344] width 481 height 589
click at [1096, 411] on button at bounding box center [1103, 410] width 14 height 14
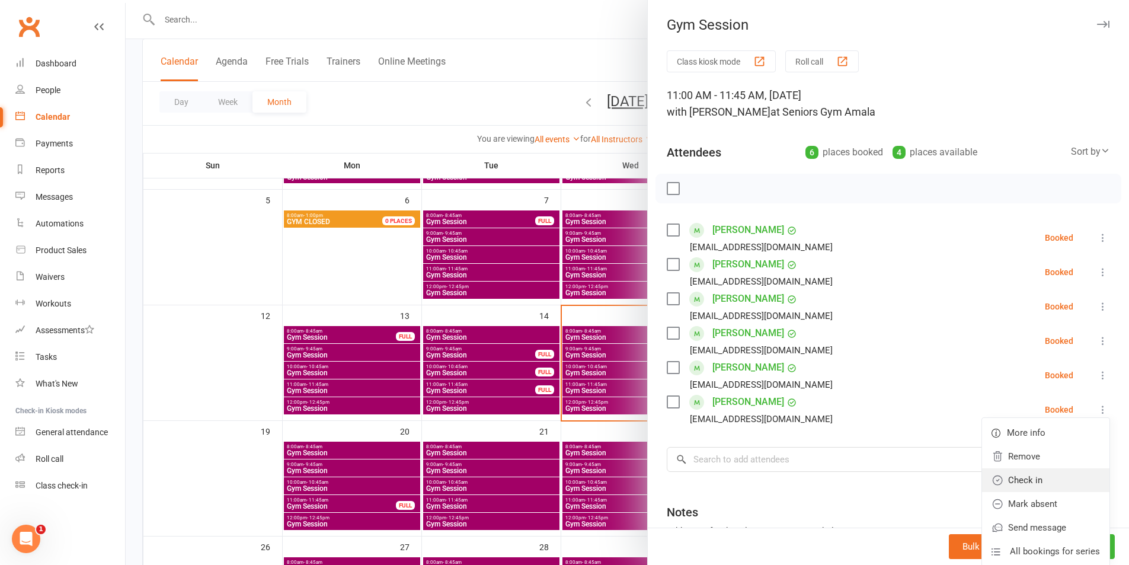
click at [1059, 476] on link "Check in" at bounding box center [1045, 480] width 127 height 24
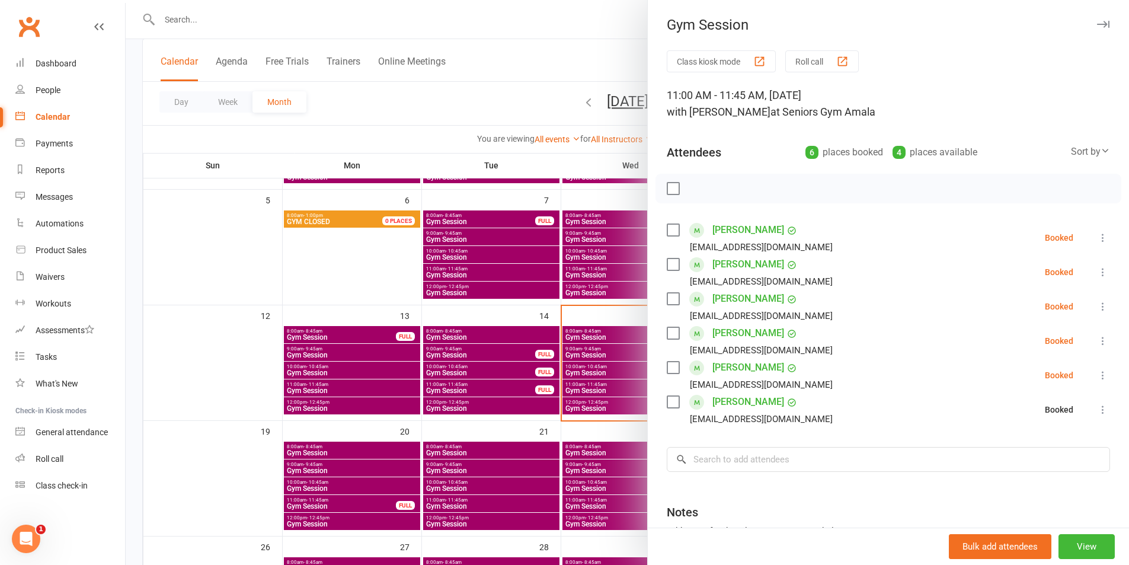
click at [880, 443] on div "Class kiosk mode Roll call 11:00 AM - 11:45 AM, [DATE] with [PERSON_NAME] at Se…" at bounding box center [888, 344] width 481 height 589
click at [849, 460] on input "search" at bounding box center [888, 459] width 443 height 25
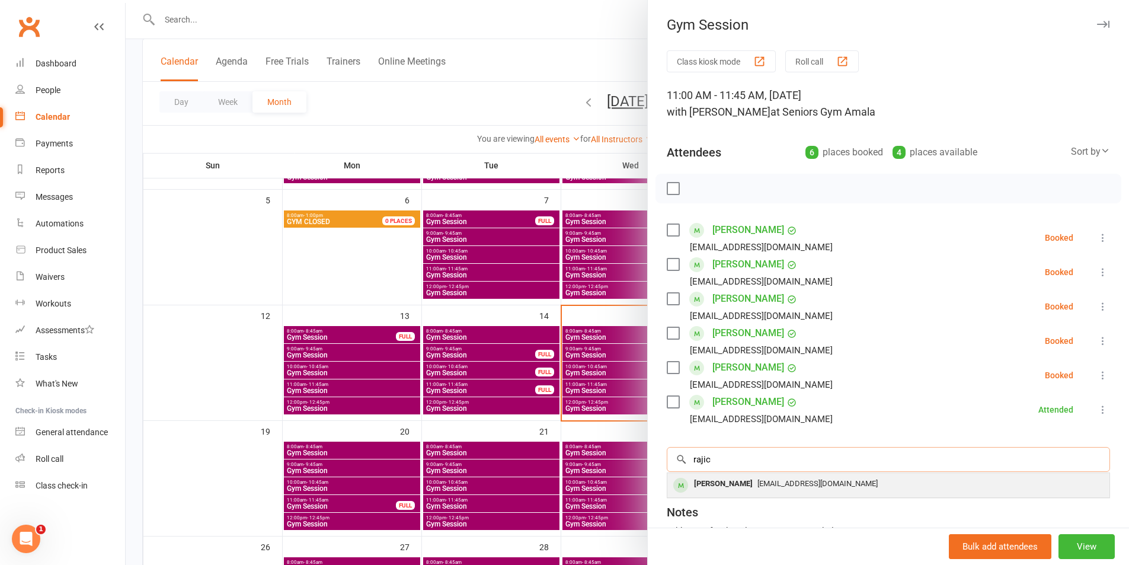
type input "rajic"
click at [853, 479] on div "[EMAIL_ADDRESS][DOMAIN_NAME]" at bounding box center [888, 484] width 433 height 17
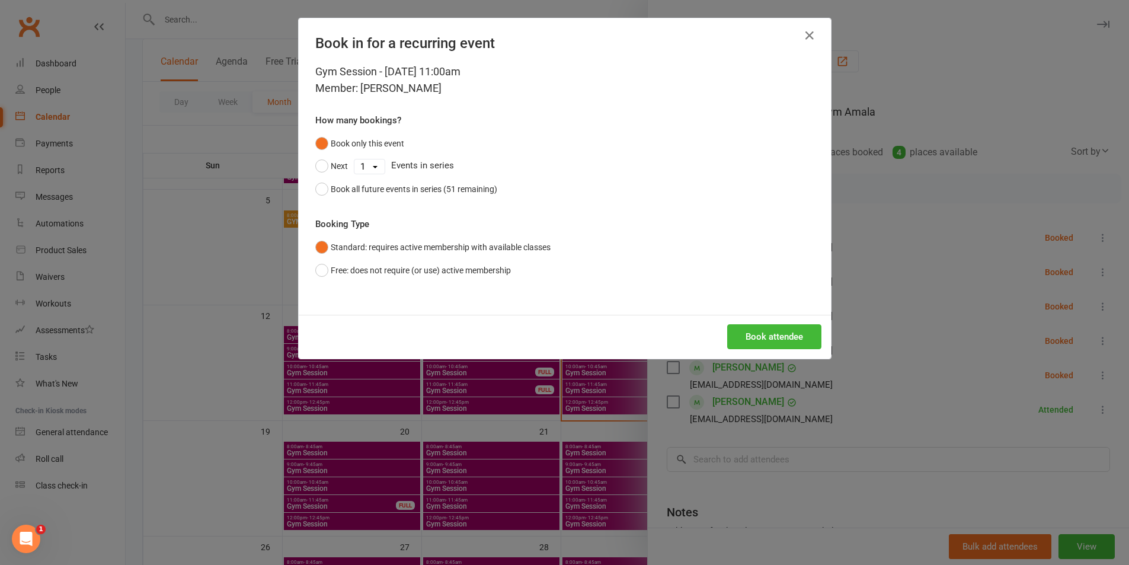
click at [346, 164] on div "Next 1 2 3 4 5 6 7 8 9 10 11 12 13 14 15 16 17 18 19 20 21 22 23 24 25 26 27 28…" at bounding box center [564, 166] width 499 height 23
select select "6"
click at [355, 159] on select "1 2 3 4 5 6 7 8 9 10 11 12 13 14 15 16 17 18 19 20 21 22 23 24 25 26 27 28 29 3…" at bounding box center [370, 166] width 30 height 14
click at [326, 163] on button "Next" at bounding box center [331, 166] width 33 height 23
click at [762, 330] on button "Book attendee" at bounding box center [774, 336] width 94 height 25
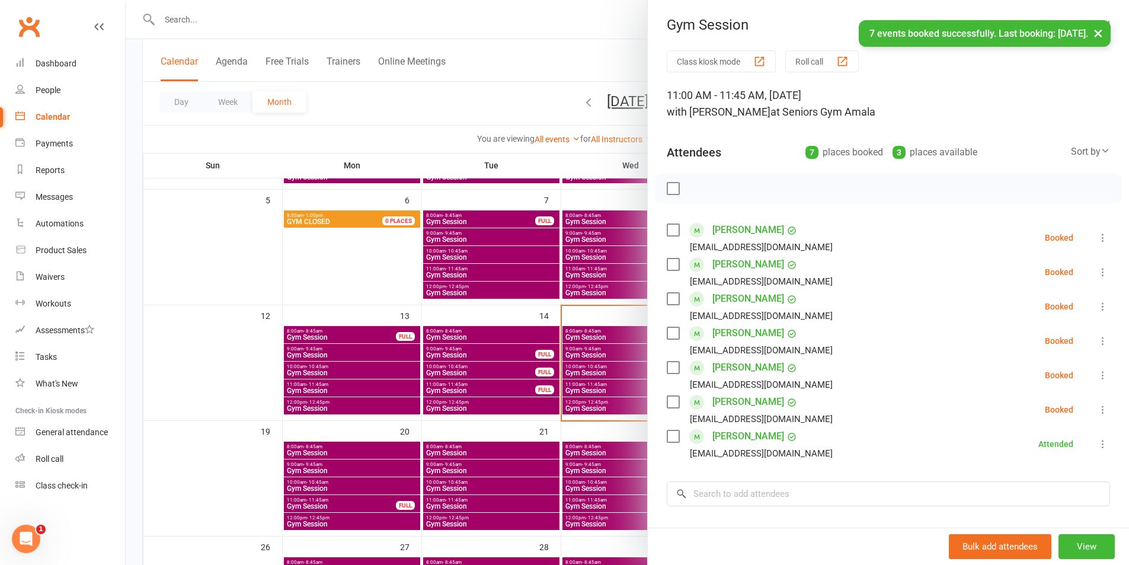
click at [1096, 337] on button at bounding box center [1103, 341] width 14 height 14
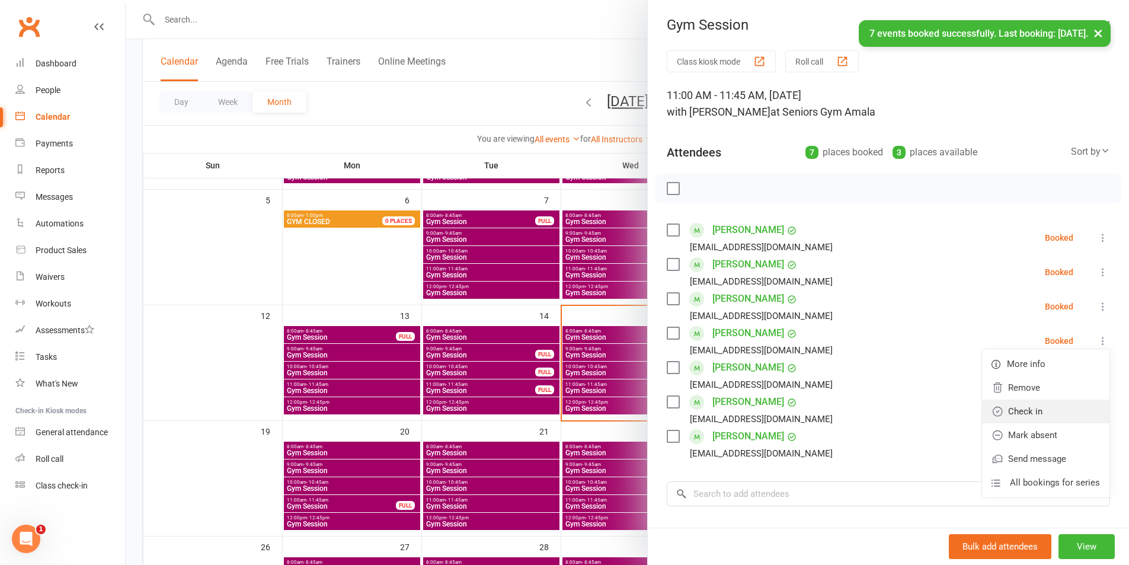
click at [1067, 408] on link "Check in" at bounding box center [1045, 412] width 127 height 24
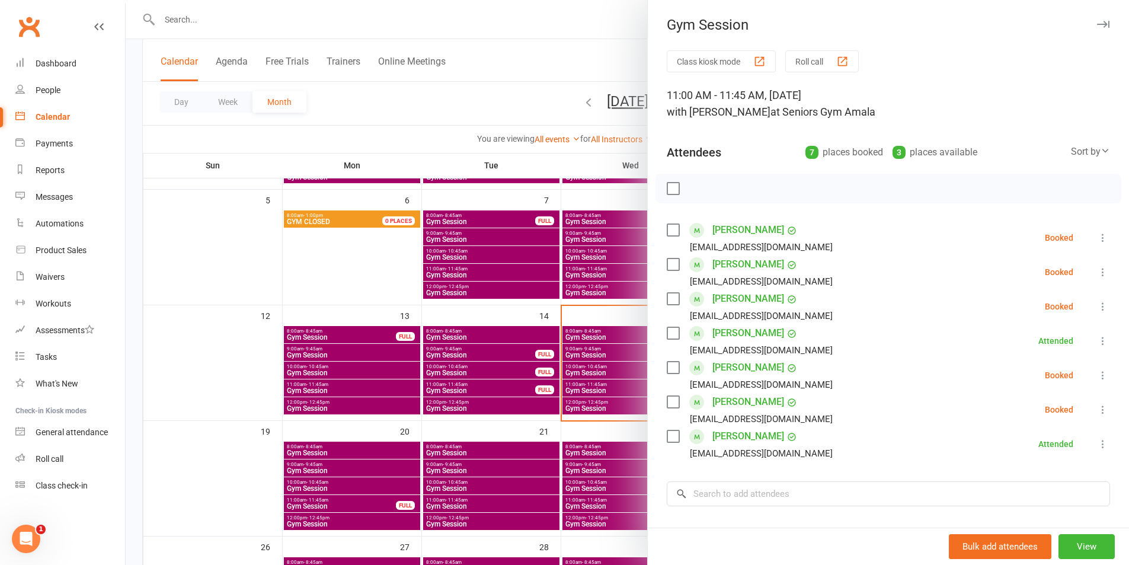
click at [1097, 410] on icon at bounding box center [1103, 410] width 12 height 12
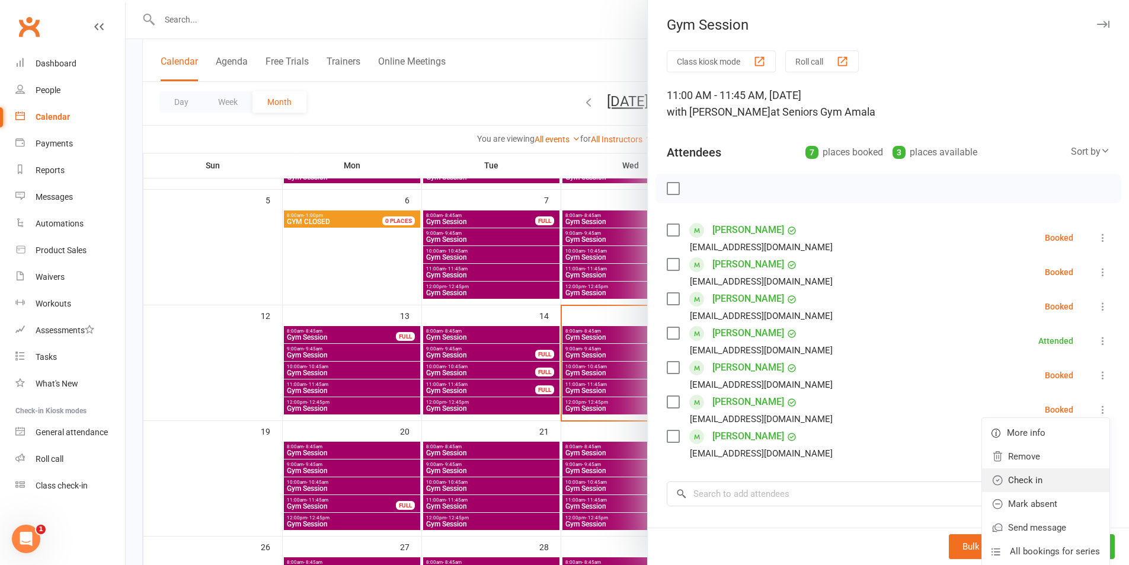
click at [1062, 469] on link "Check in" at bounding box center [1045, 480] width 127 height 24
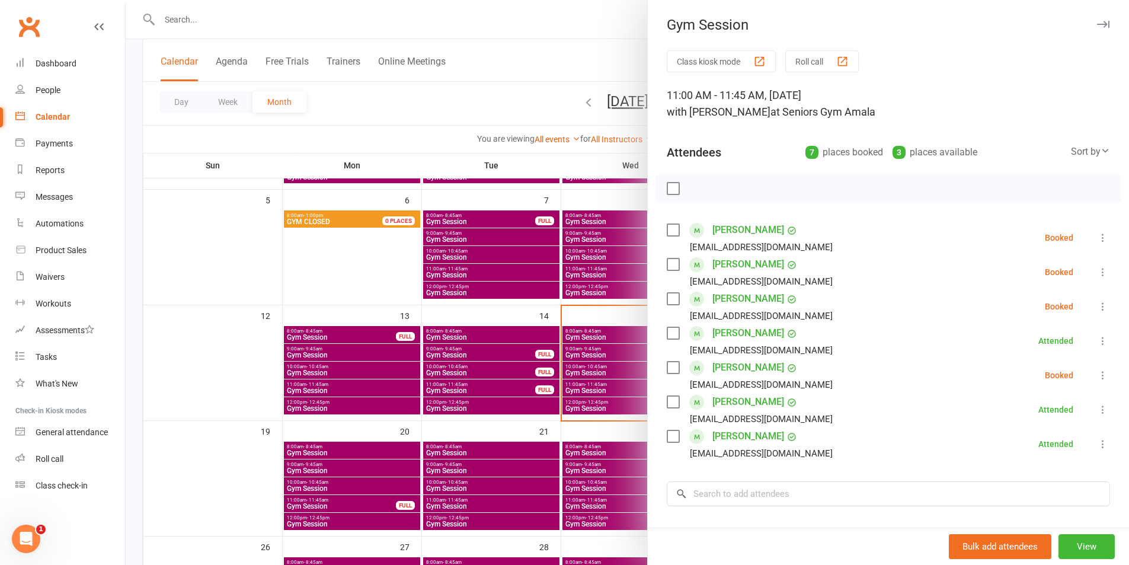
drag, startPoint x: 1086, startPoint y: 273, endPoint x: 1077, endPoint y: 300, distance: 28.7
click at [1097, 272] on icon at bounding box center [1103, 272] width 12 height 12
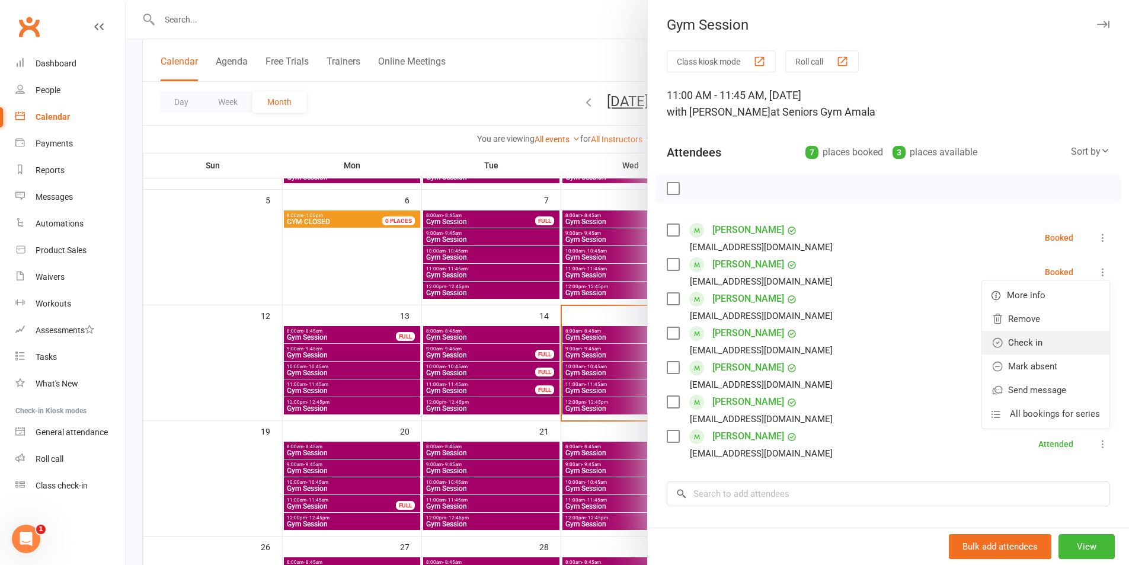
click at [1068, 340] on link "Check in" at bounding box center [1045, 343] width 127 height 24
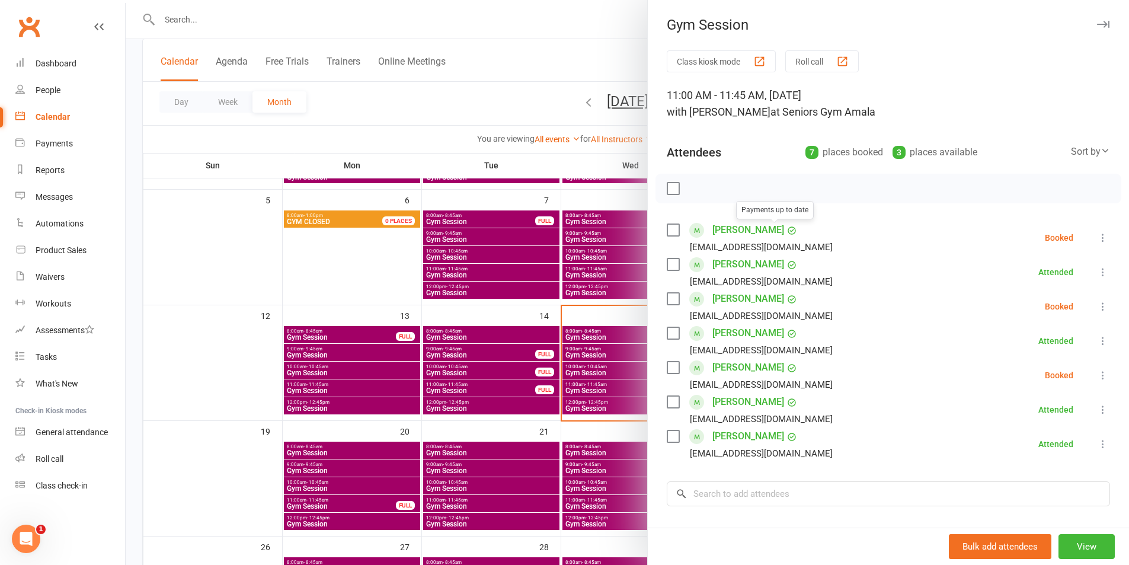
drag, startPoint x: 557, startPoint y: 299, endPoint x: 575, endPoint y: 311, distance: 21.4
click at [560, 301] on div at bounding box center [628, 282] width 1004 height 565
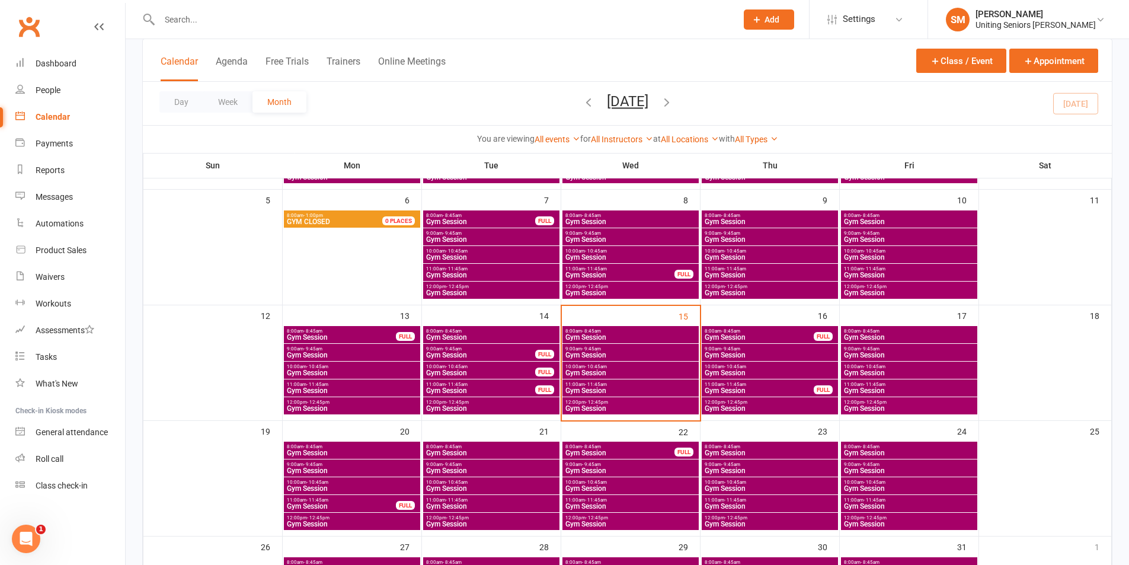
click at [624, 377] on div "10:00am - 10:45am Gym Session" at bounding box center [631, 370] width 136 height 17
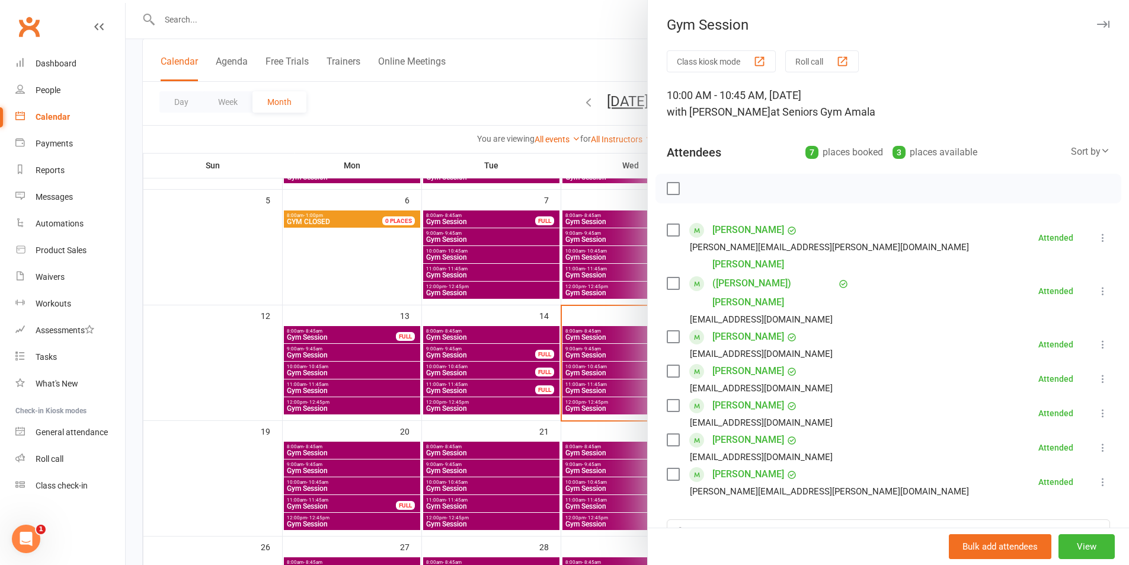
click at [618, 373] on div at bounding box center [628, 282] width 1004 height 565
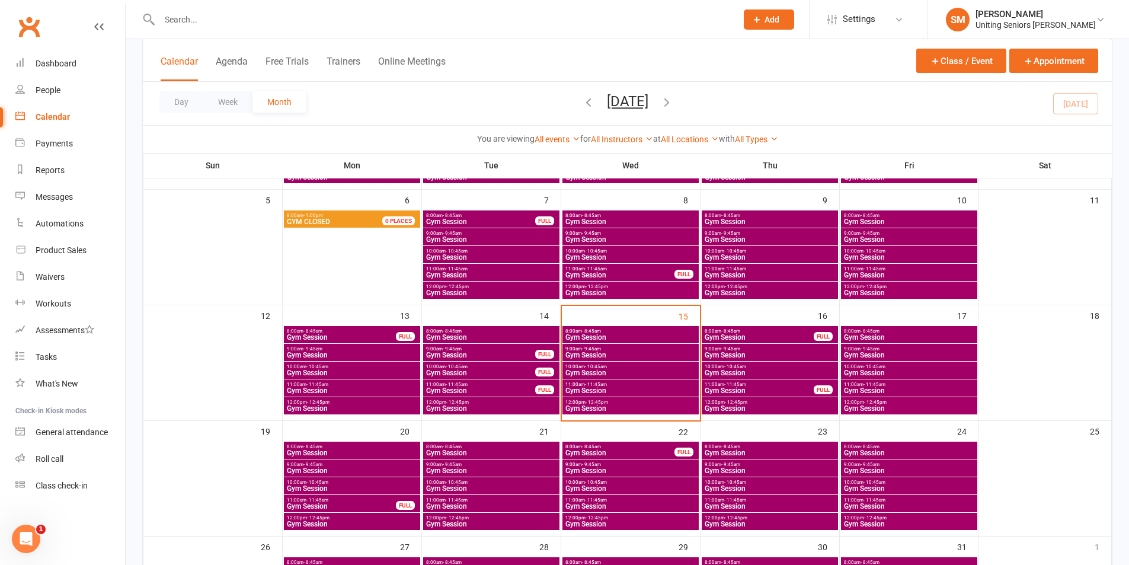
click at [610, 356] on span "Gym Session" at bounding box center [631, 355] width 132 height 7
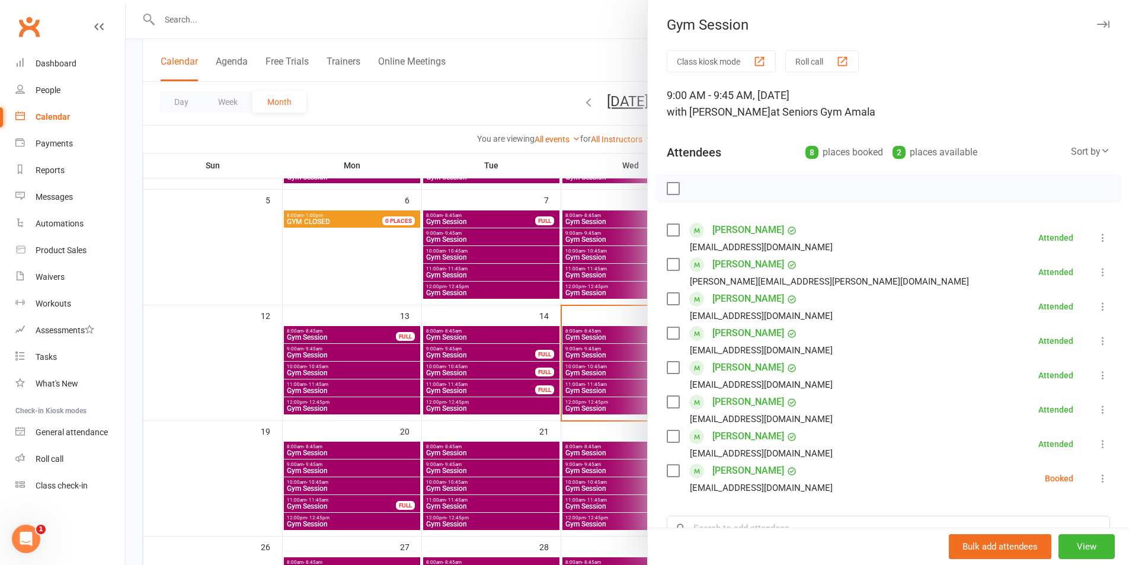
click at [610, 355] on div at bounding box center [628, 282] width 1004 height 565
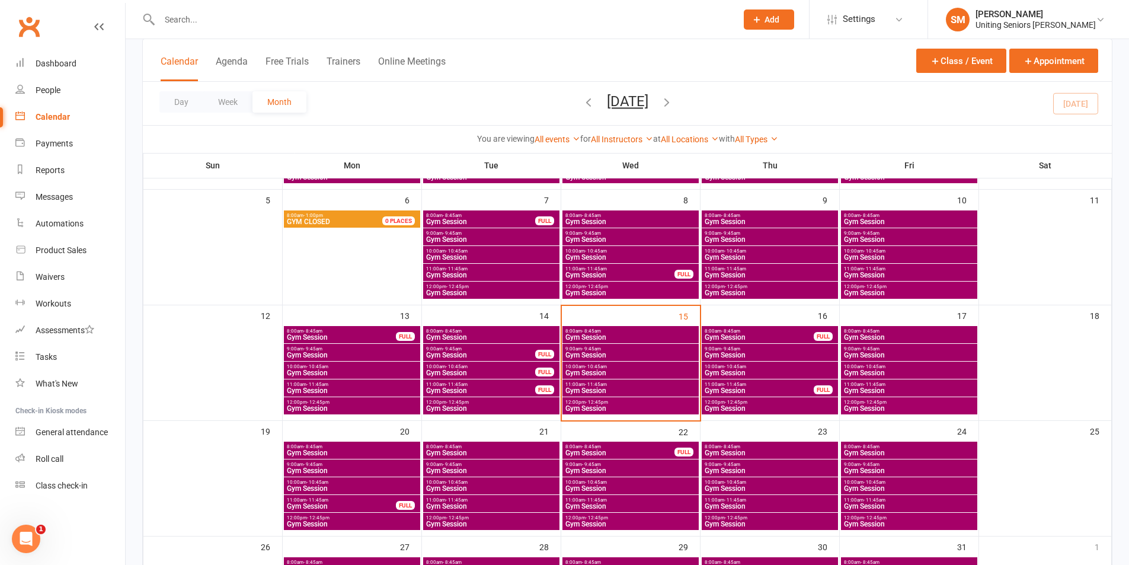
click at [630, 344] on div "9:00am - 9:45am Gym Session" at bounding box center [631, 352] width 136 height 17
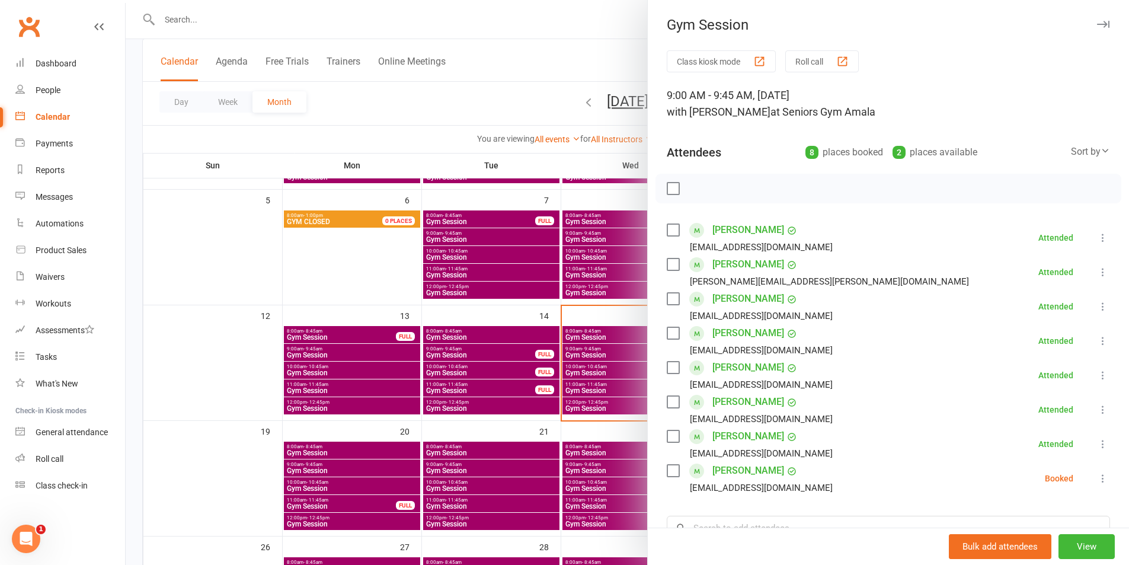
click at [630, 346] on div at bounding box center [628, 282] width 1004 height 565
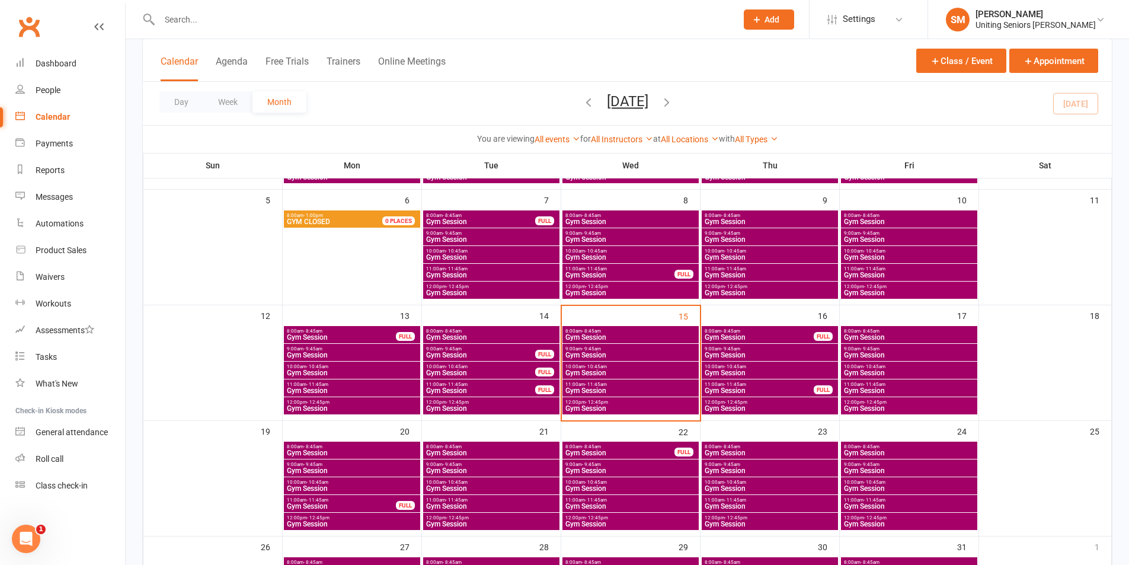
click at [630, 346] on div "9:00am - 9:45am Gym Session" at bounding box center [631, 352] width 136 height 17
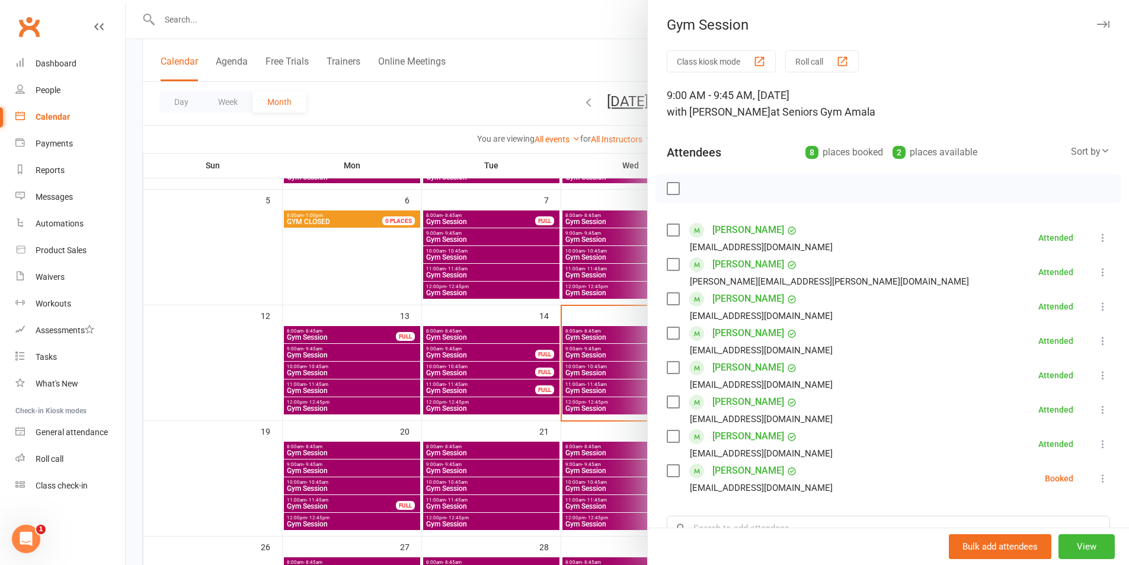
click at [1080, 487] on li "[PERSON_NAME] [EMAIL_ADDRESS][DOMAIN_NAME] Booked More info Remove Check in Mar…" at bounding box center [888, 478] width 443 height 34
click at [1080, 490] on li "[PERSON_NAME] [EMAIL_ADDRESS][DOMAIN_NAME] Booked More info Remove Check in Mar…" at bounding box center [888, 478] width 443 height 34
click at [1096, 484] on button at bounding box center [1103, 478] width 14 height 14
click at [1056, 538] on link "Check in" at bounding box center [1045, 549] width 127 height 24
click at [617, 358] on div at bounding box center [628, 282] width 1004 height 565
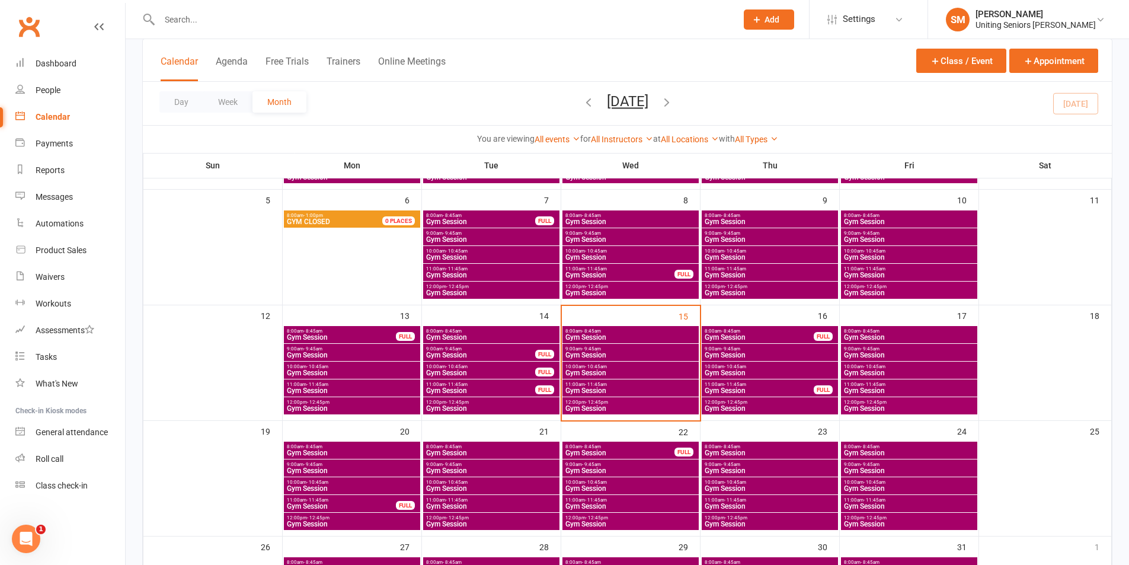
click at [624, 337] on span "Gym Session" at bounding box center [631, 337] width 132 height 7
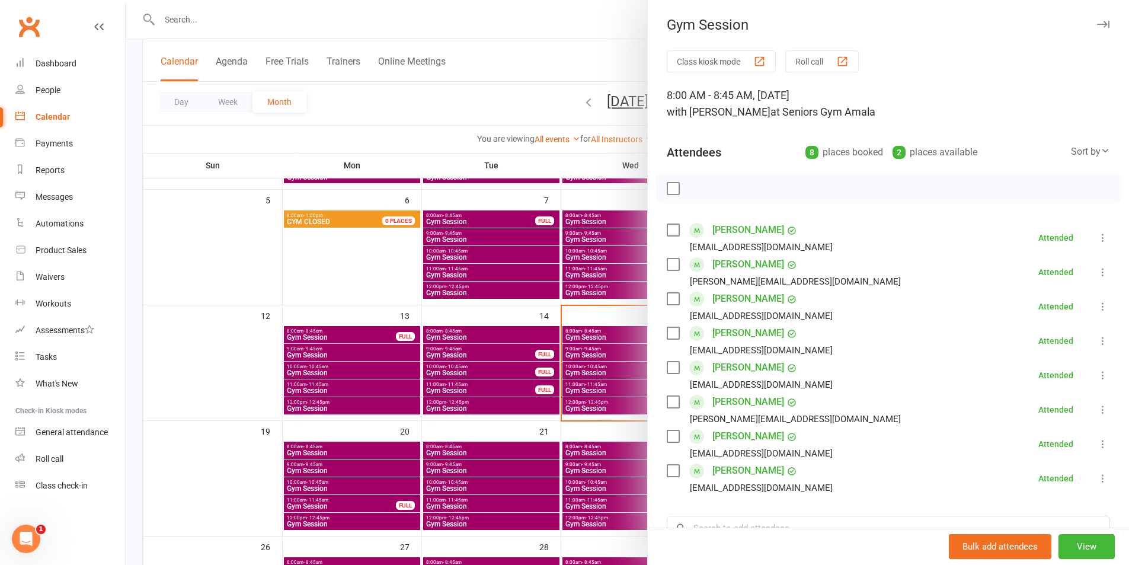
scroll to position [237, 0]
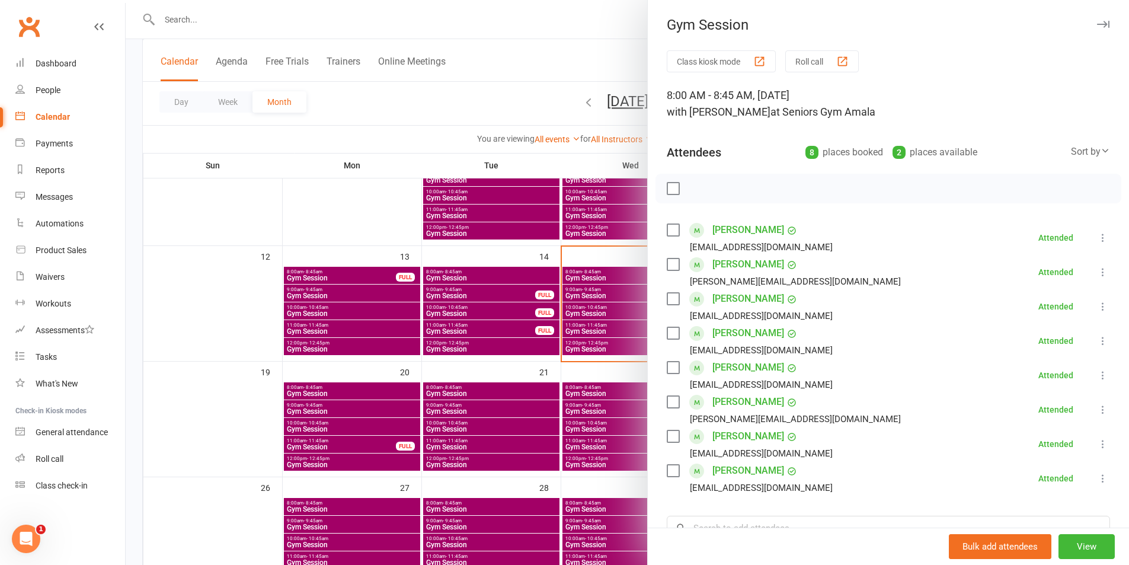
click at [617, 340] on div at bounding box center [628, 282] width 1004 height 565
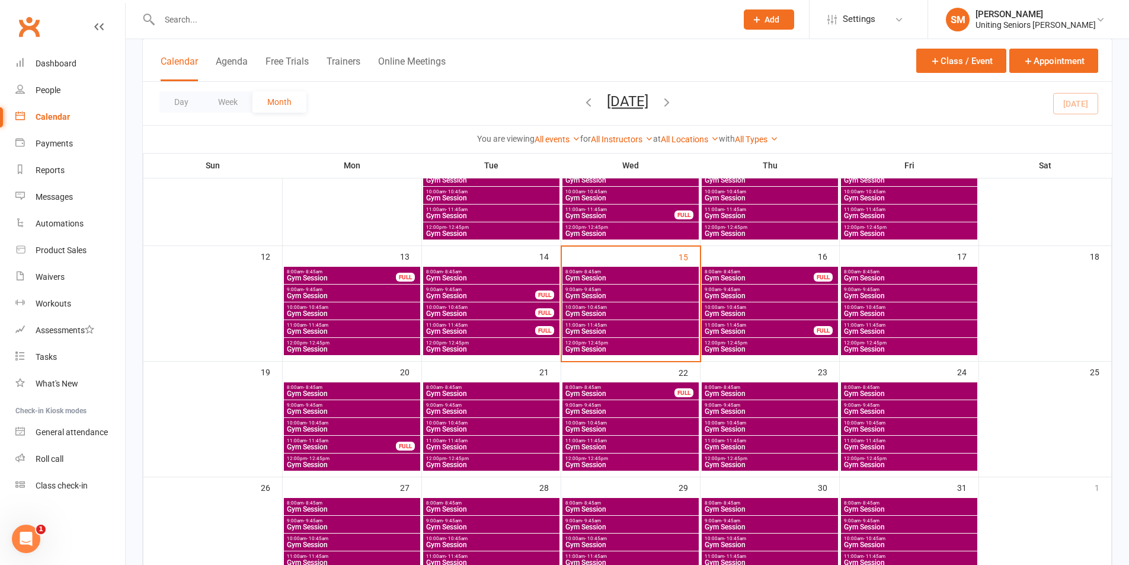
click at [738, 275] on span "Gym Session" at bounding box center [759, 278] width 110 height 7
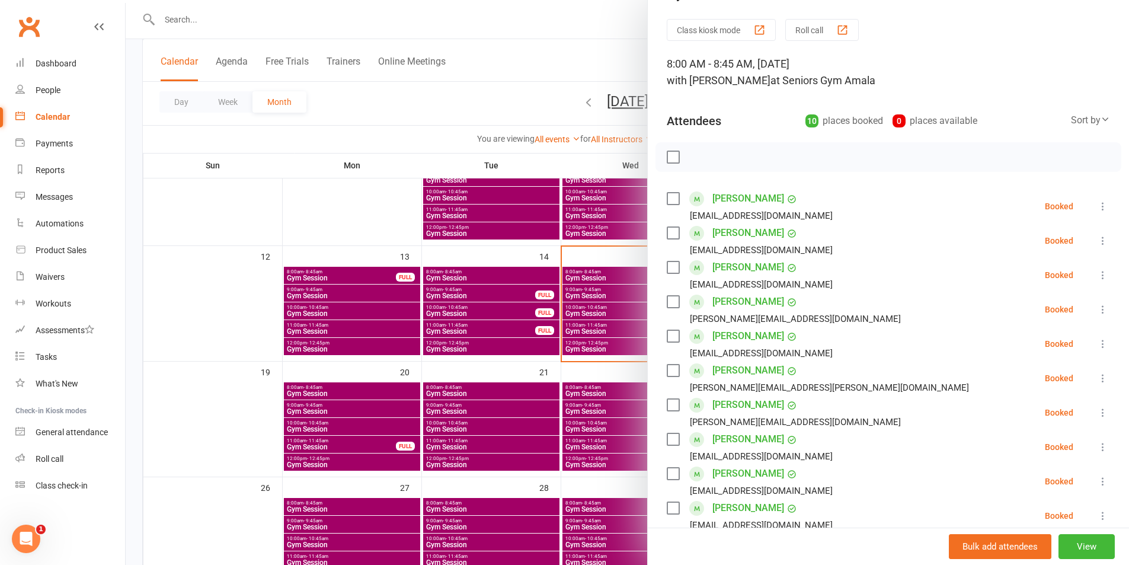
scroll to position [59, 0]
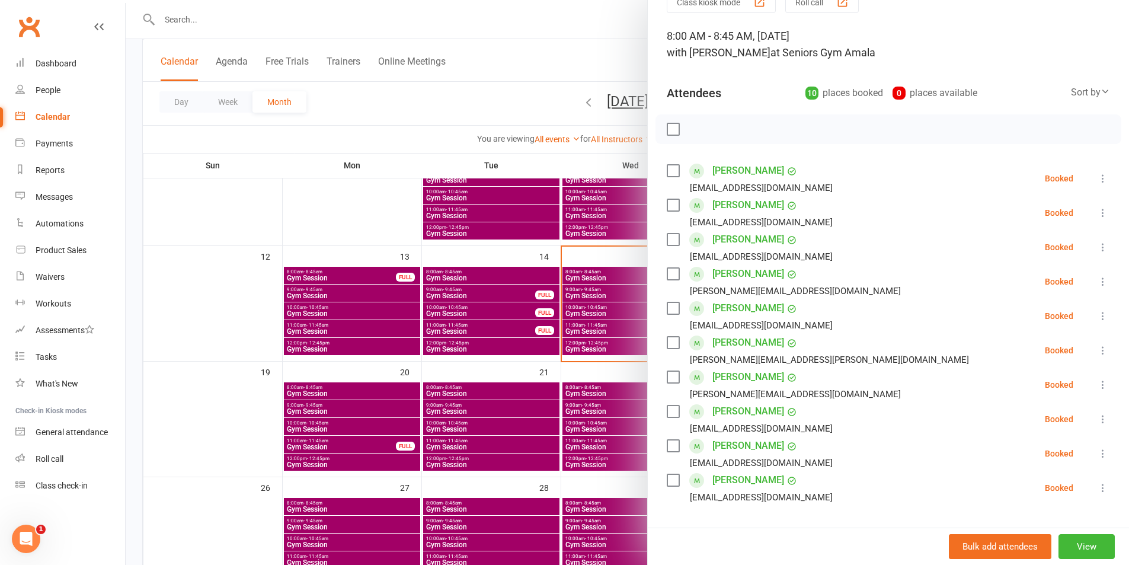
click at [615, 336] on div at bounding box center [628, 282] width 1004 height 565
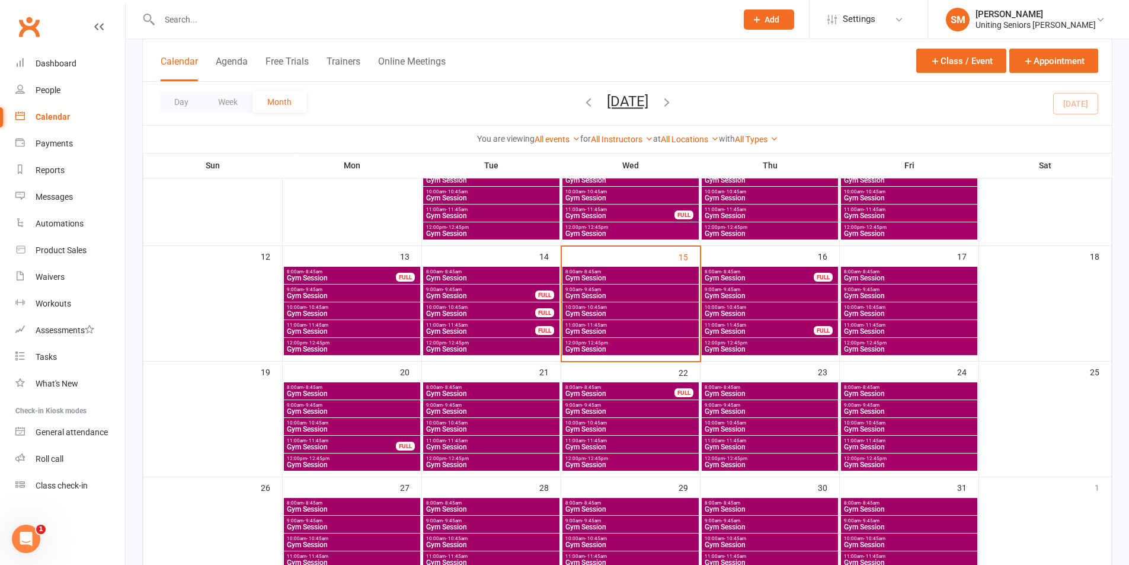
click at [742, 299] on span "Gym Session" at bounding box center [770, 295] width 132 height 7
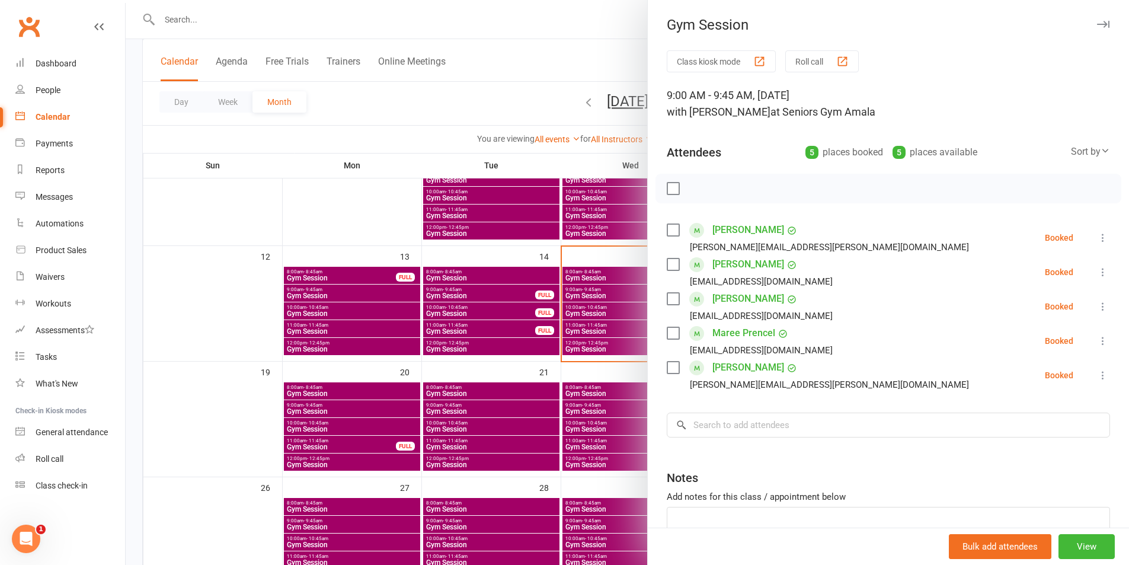
click at [628, 299] on div at bounding box center [628, 282] width 1004 height 565
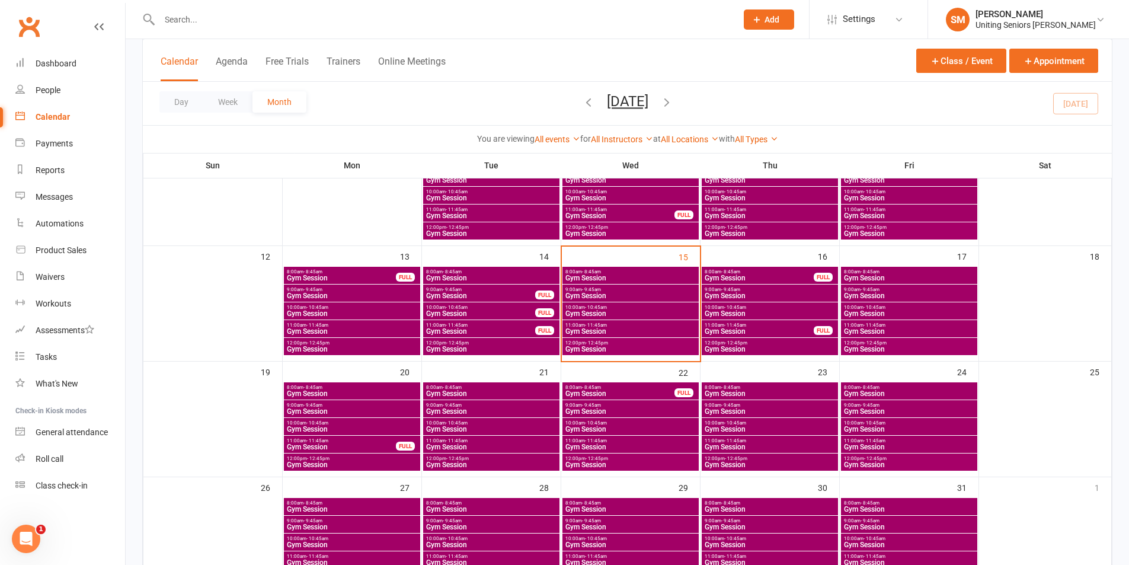
click at [776, 331] on span "Gym Session" at bounding box center [759, 331] width 110 height 7
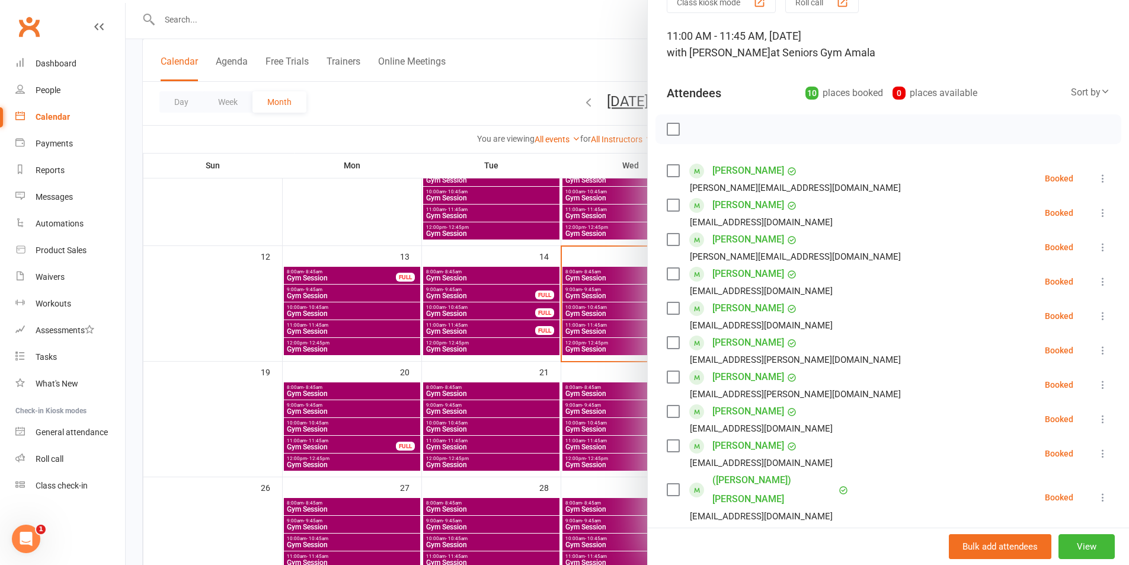
click at [1096, 425] on button at bounding box center [1103, 419] width 14 height 14
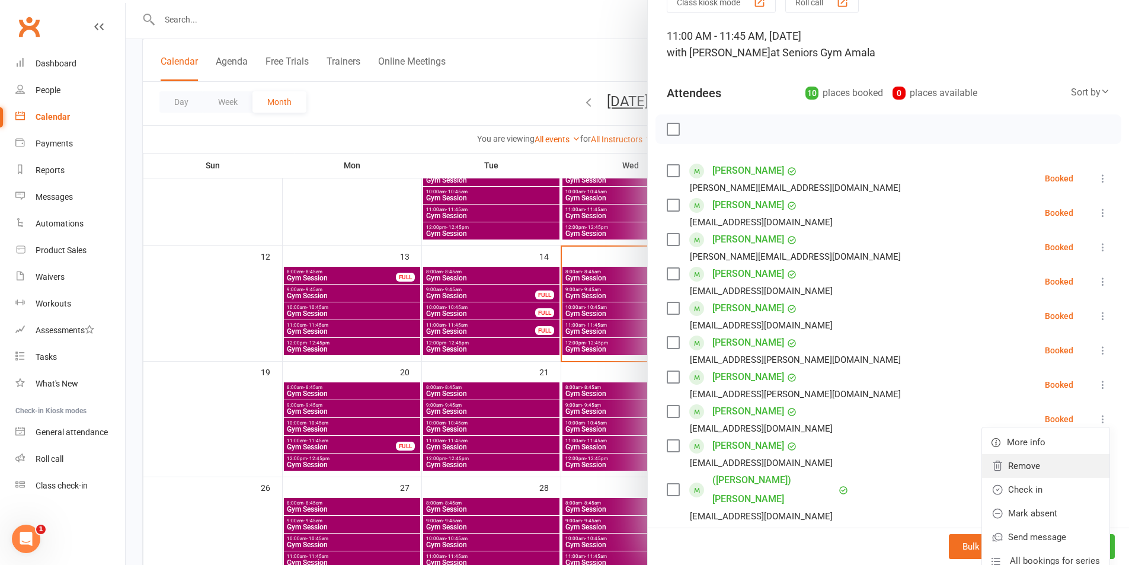
click at [1059, 466] on link "Remove" at bounding box center [1045, 466] width 127 height 24
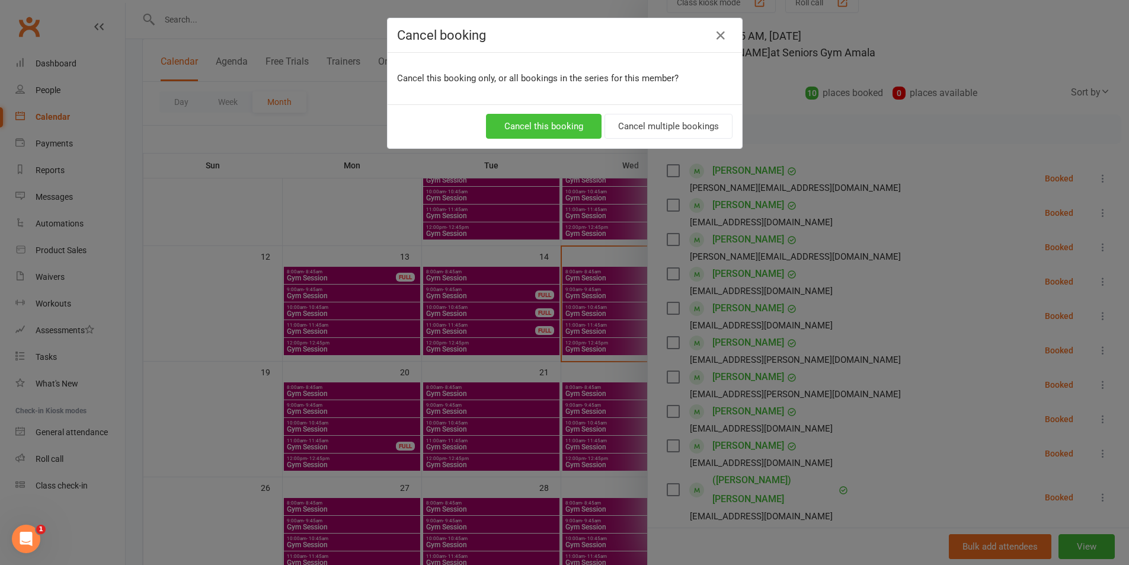
click at [522, 122] on button "Cancel this booking" at bounding box center [544, 126] width 116 height 25
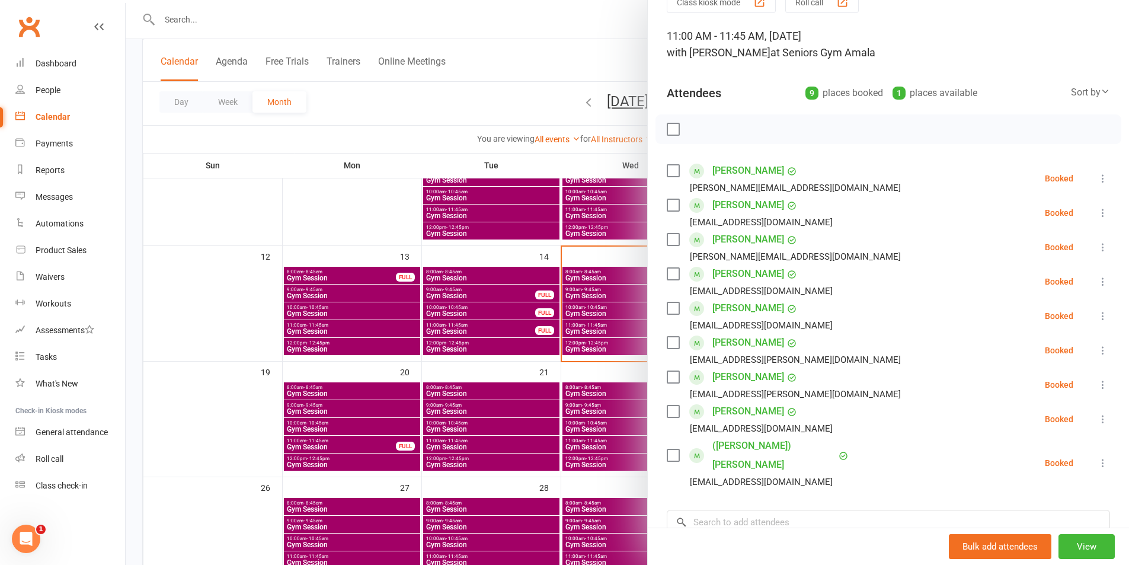
click at [567, 346] on div at bounding box center [628, 282] width 1004 height 565
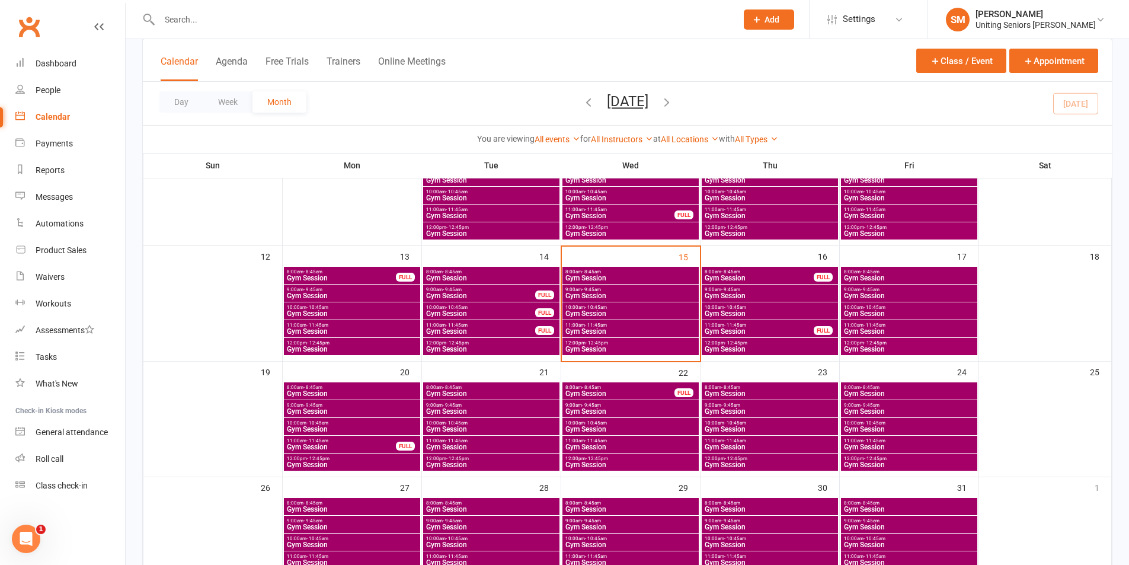
click at [751, 350] on span "Gym Session" at bounding box center [770, 349] width 132 height 7
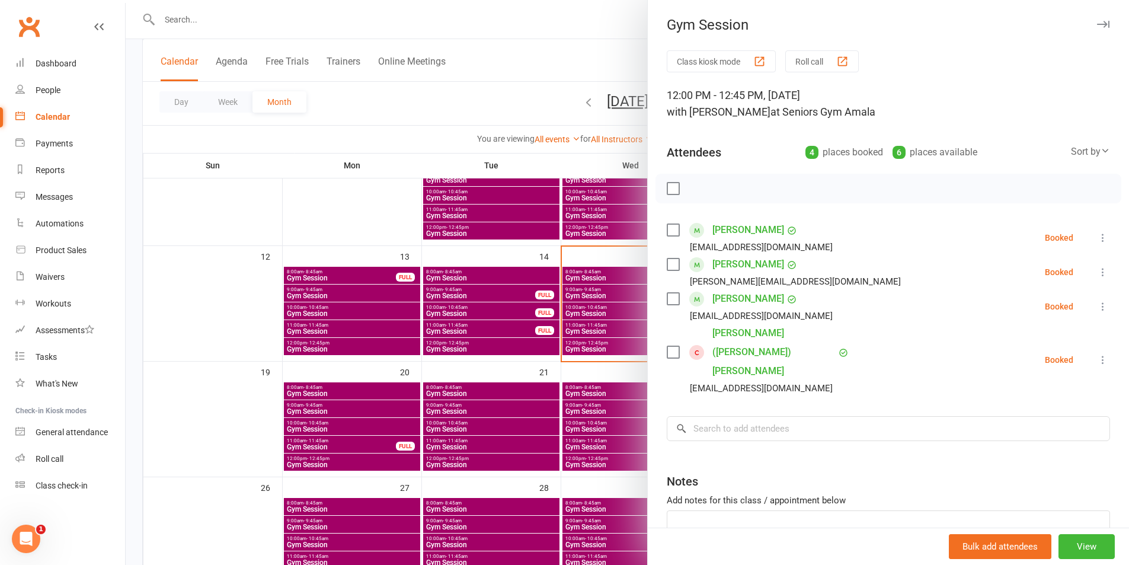
click at [571, 308] on div at bounding box center [628, 282] width 1004 height 565
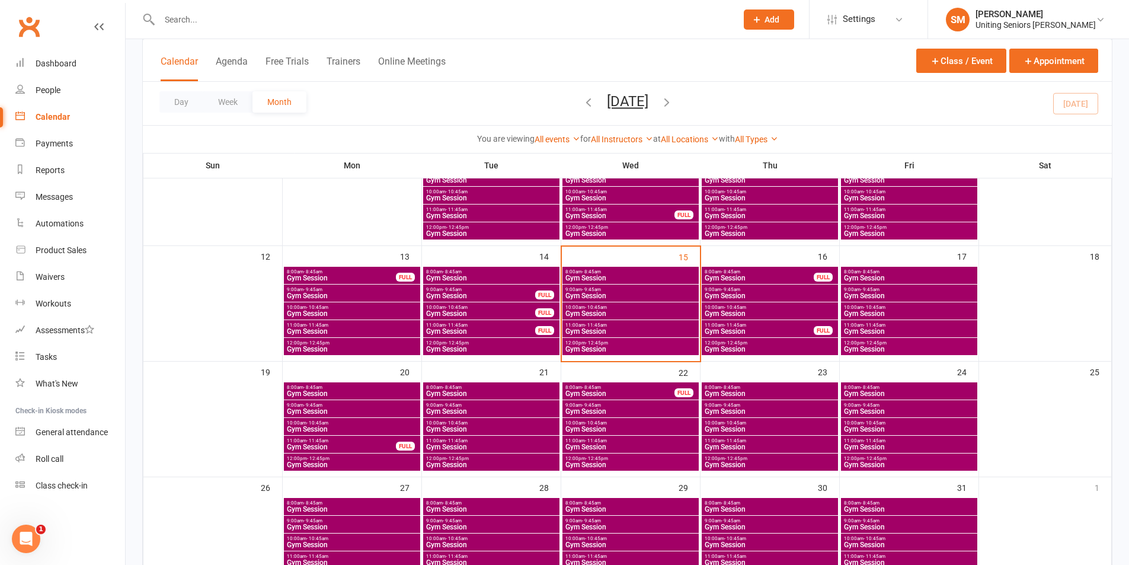
click at [596, 349] on span "Gym Session" at bounding box center [631, 349] width 132 height 7
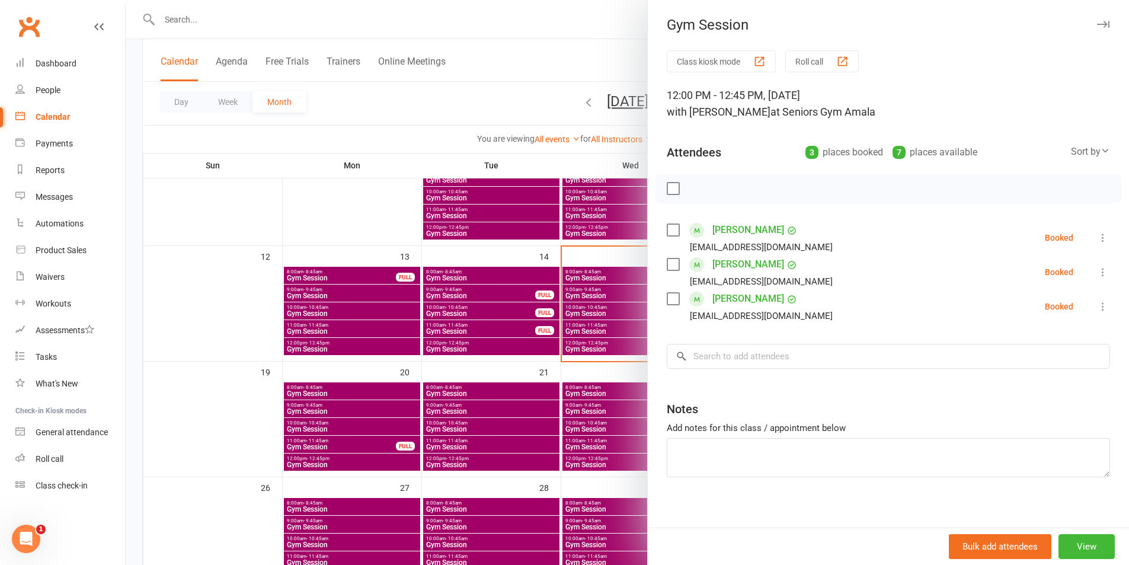
drag, startPoint x: 601, startPoint y: 321, endPoint x: 586, endPoint y: 309, distance: 18.5
click at [591, 312] on div at bounding box center [628, 282] width 1004 height 565
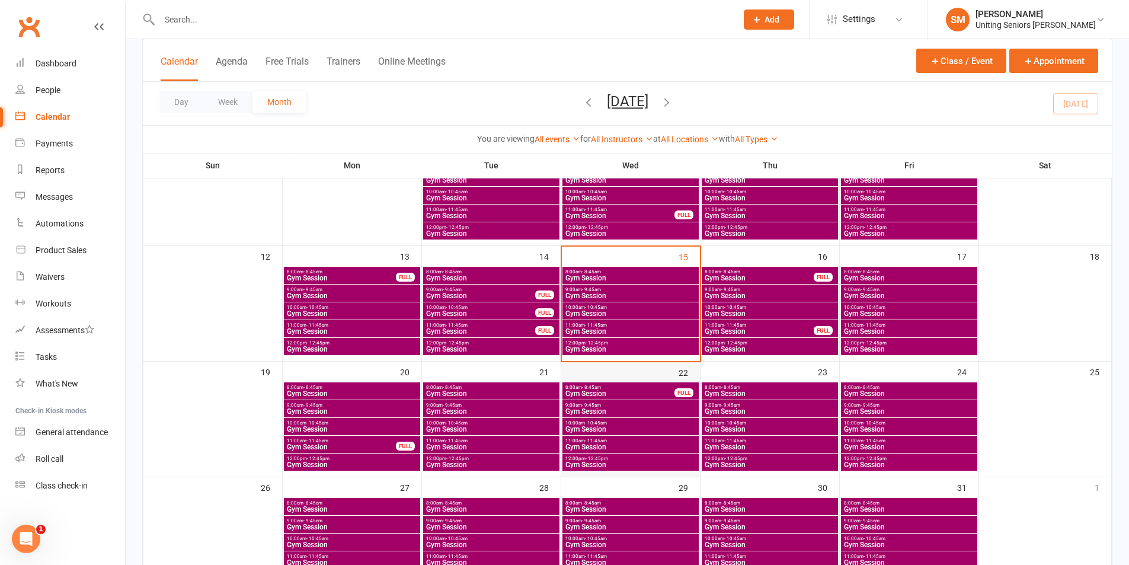
click at [599, 441] on span "- 11:45am" at bounding box center [596, 440] width 22 height 5
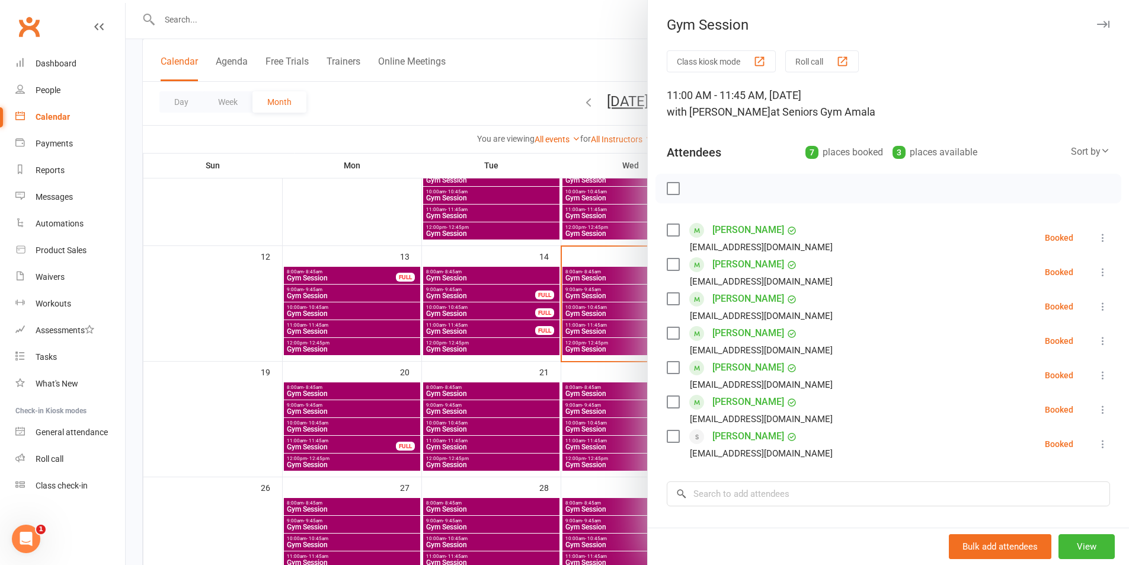
click at [572, 357] on div at bounding box center [628, 282] width 1004 height 565
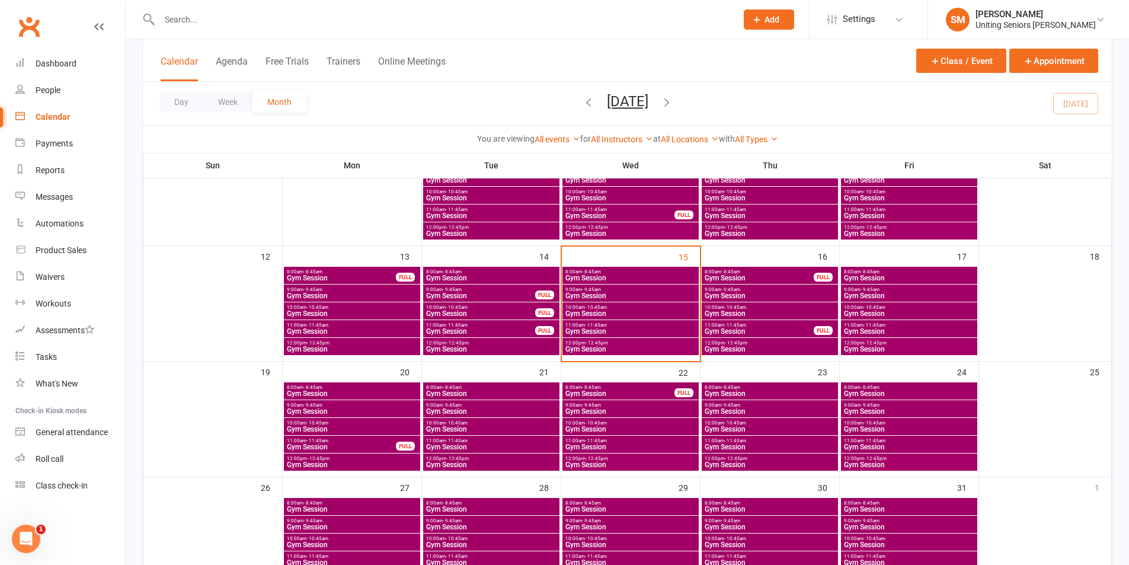
click at [628, 309] on span "10:00am - 10:45am" at bounding box center [631, 307] width 132 height 5
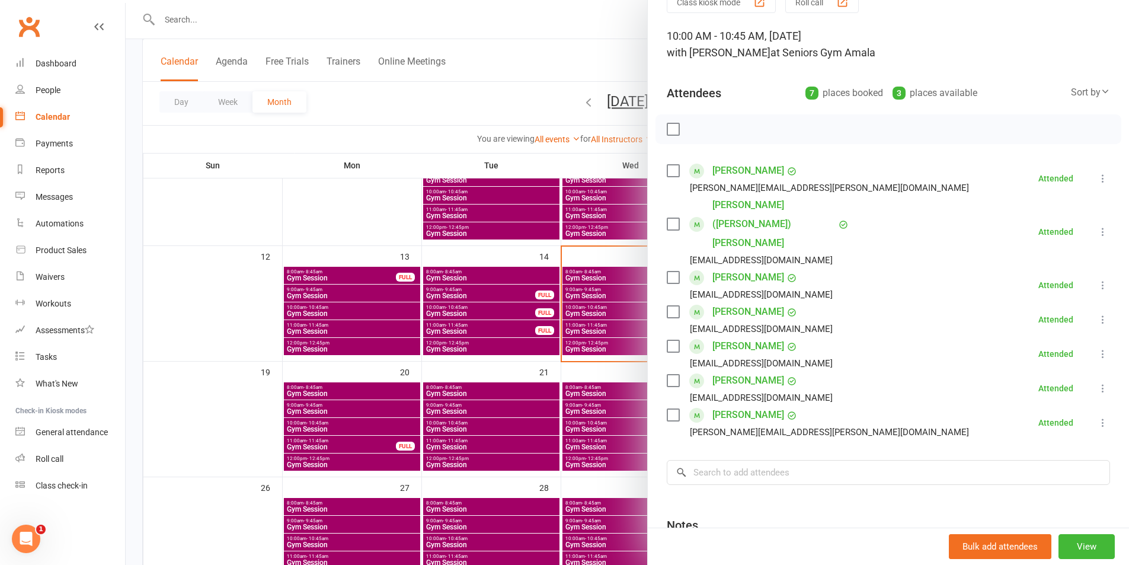
click at [571, 355] on div at bounding box center [628, 282] width 1004 height 565
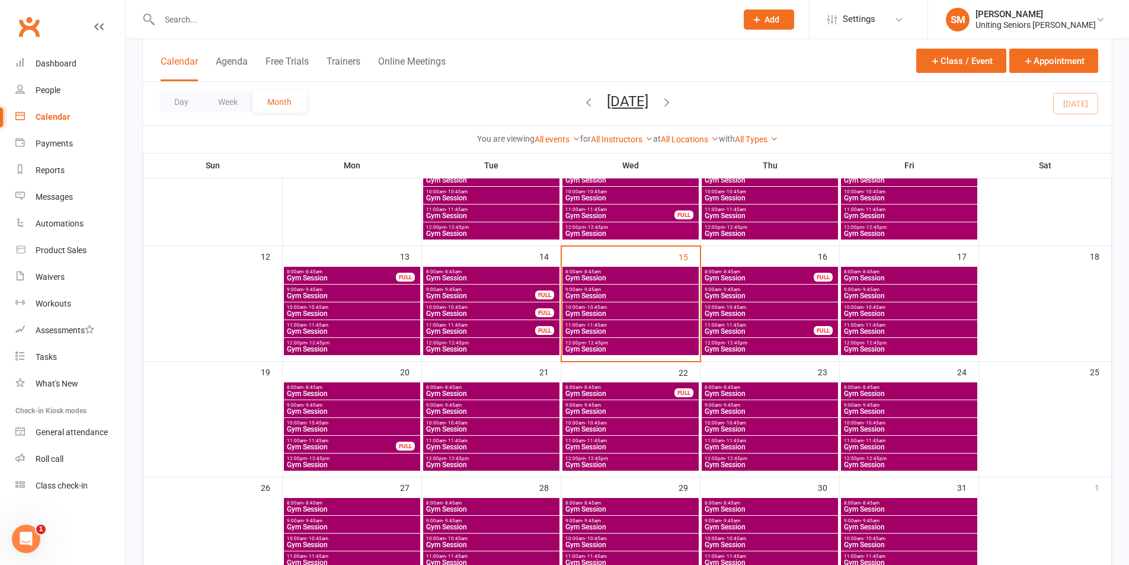
click at [621, 327] on span "11:00am - 11:45am" at bounding box center [631, 325] width 132 height 5
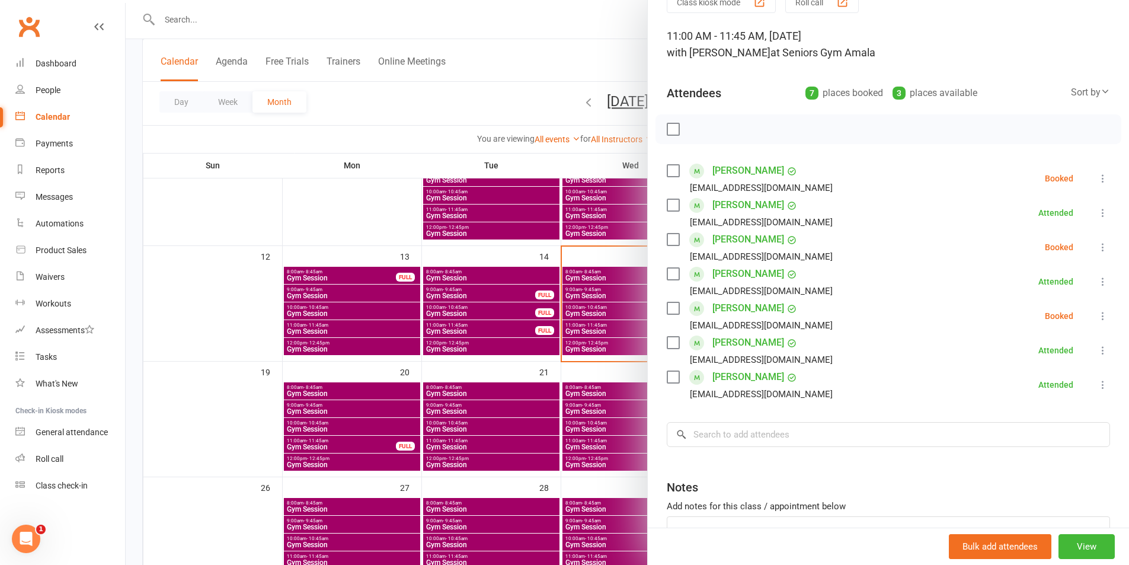
click at [1097, 178] on icon at bounding box center [1103, 179] width 12 height 12
click at [840, 240] on li "[PERSON_NAME] [EMAIL_ADDRESS][DOMAIN_NAME] Booked More info Remove Check in Mar…" at bounding box center [888, 247] width 443 height 34
click at [1097, 319] on icon at bounding box center [1103, 316] width 12 height 12
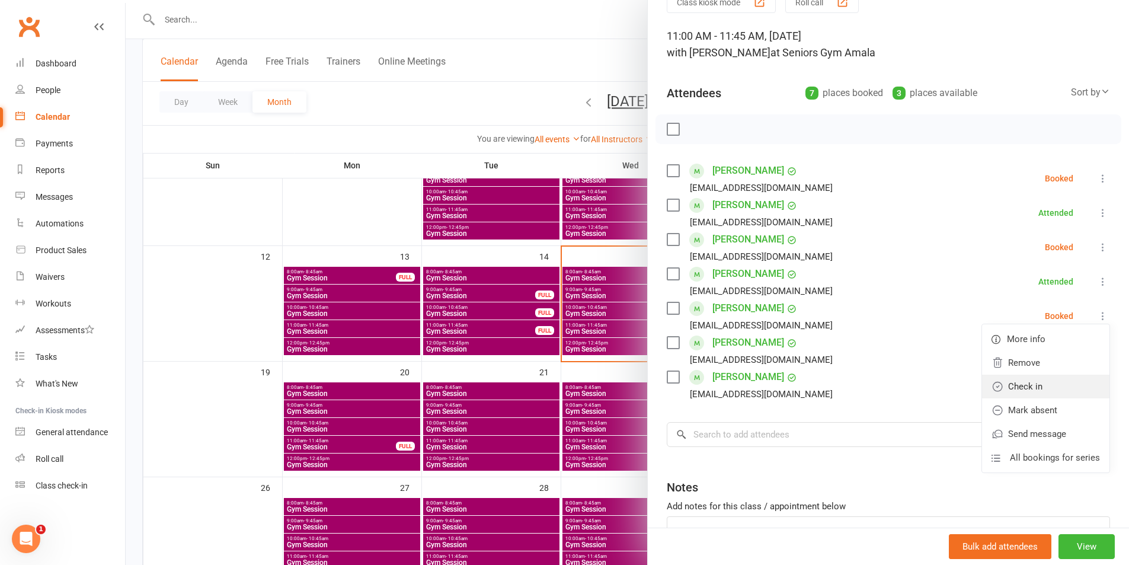
click at [1032, 393] on link "Check in" at bounding box center [1045, 387] width 127 height 24
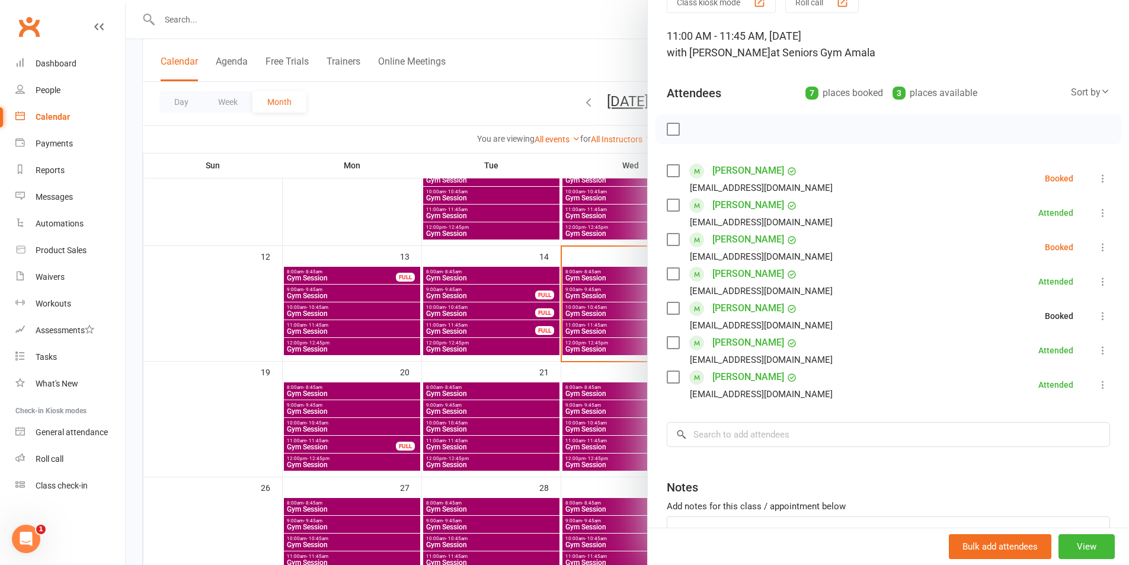
click at [509, 365] on div at bounding box center [628, 282] width 1004 height 565
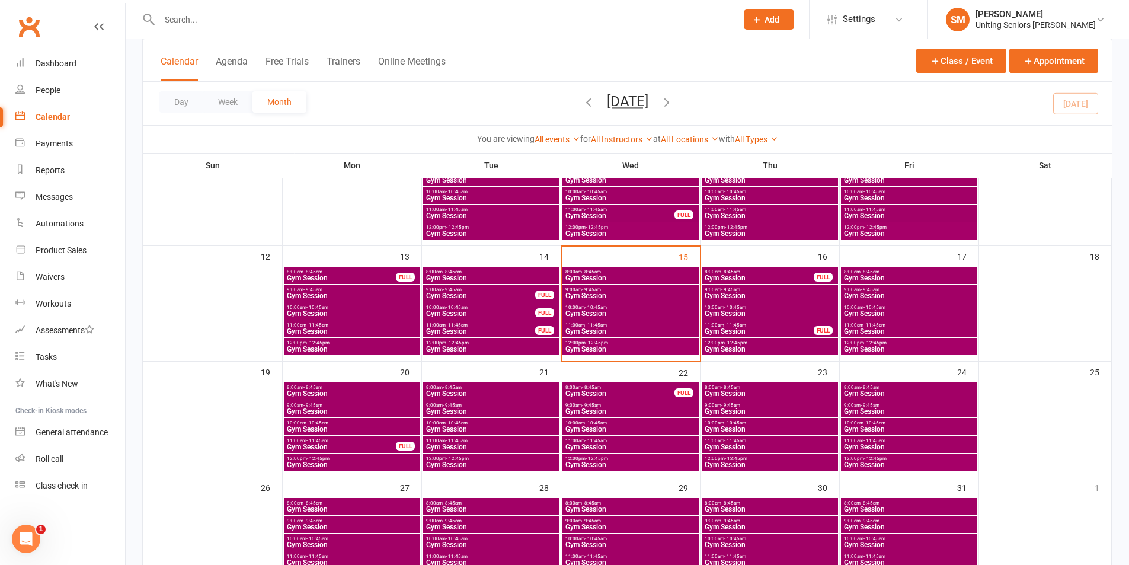
click at [655, 349] on span "Gym Session" at bounding box center [631, 349] width 132 height 7
